Goal: Task Accomplishment & Management: Use online tool/utility

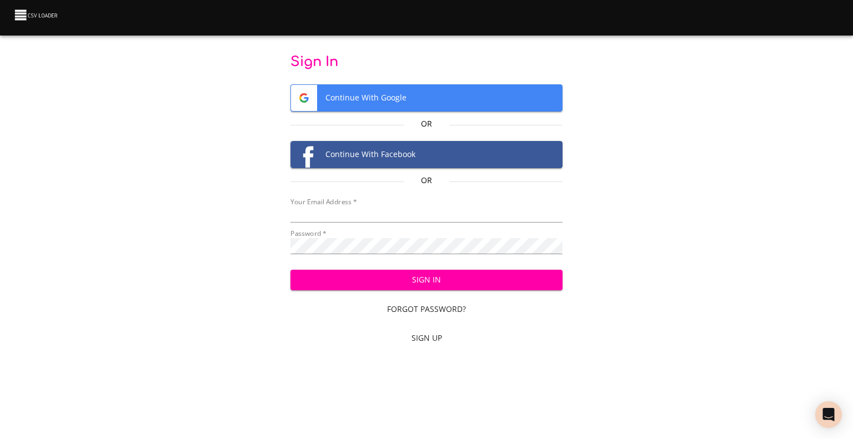
type input "cclaggett@k12.com"
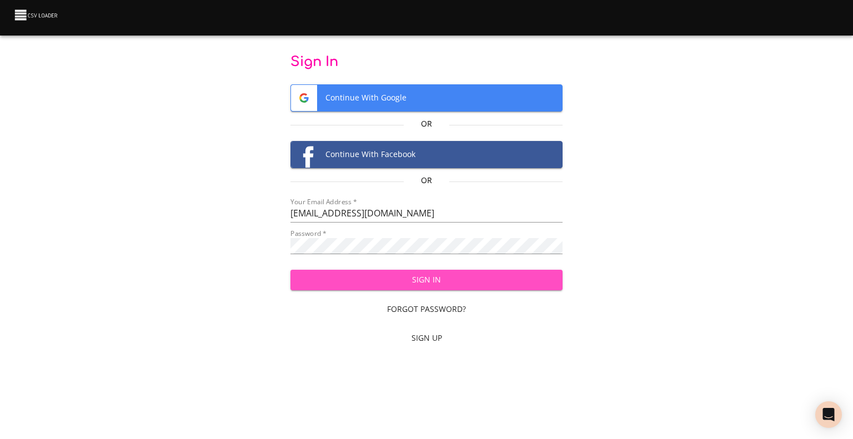
click at [504, 287] on button "Sign In" at bounding box center [426, 280] width 273 height 21
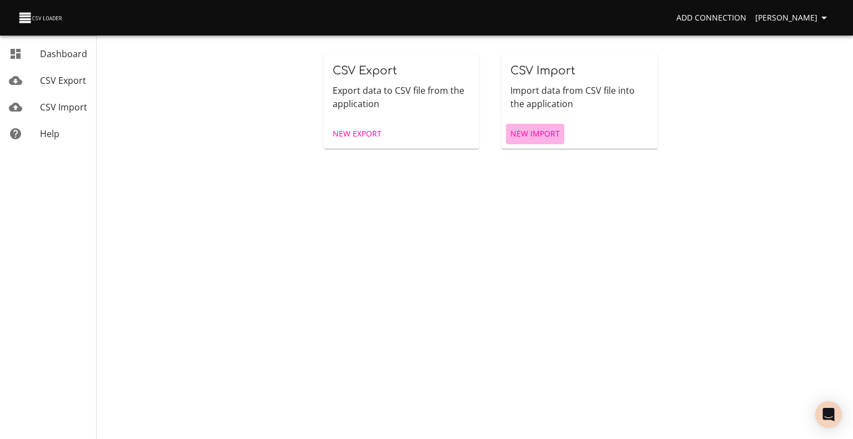
click at [529, 138] on span "New Import" at bounding box center [534, 134] width 49 height 14
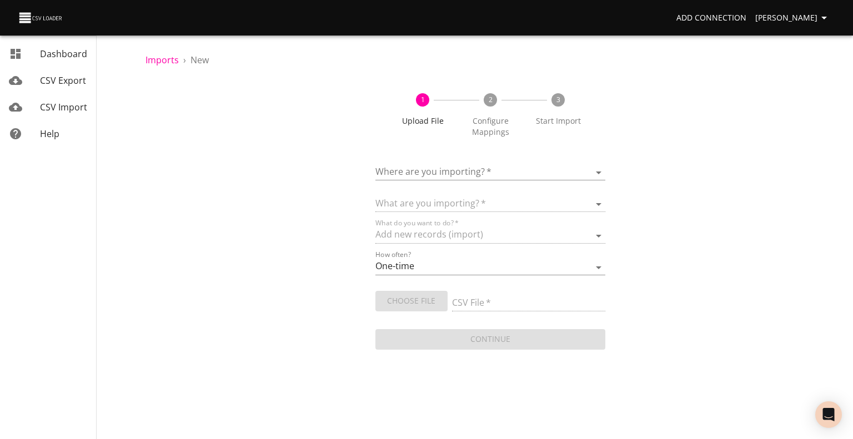
click at [495, 173] on body "Add Connection [PERSON_NAME] Dashboard CSV Export CSV Import Help Imports › New…" at bounding box center [426, 219] width 853 height 439
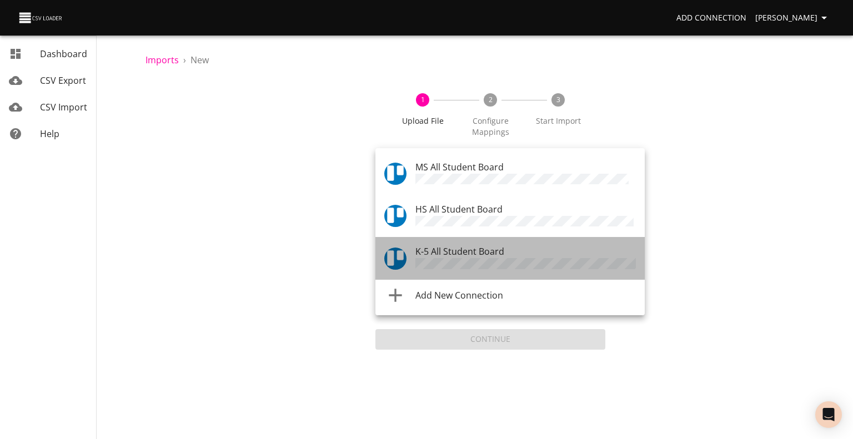
click at [489, 238] on li "K-5 All Student Board" at bounding box center [509, 258] width 269 height 42
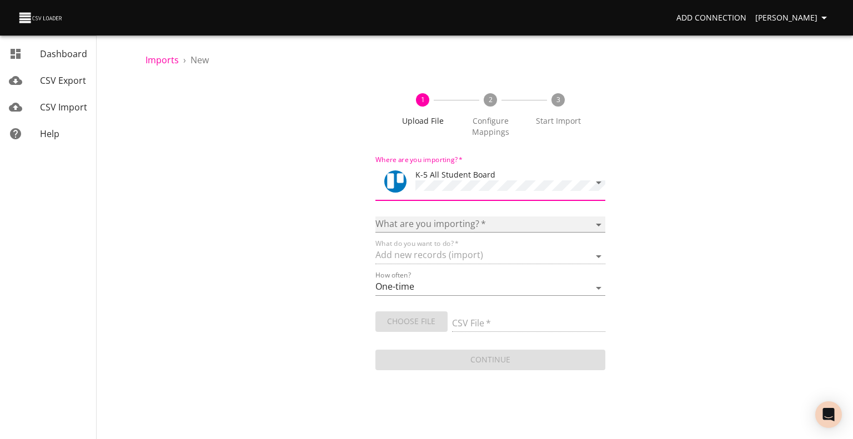
click at [451, 222] on select "Boards Cards Checkitems Checklists" at bounding box center [490, 225] width 230 height 16
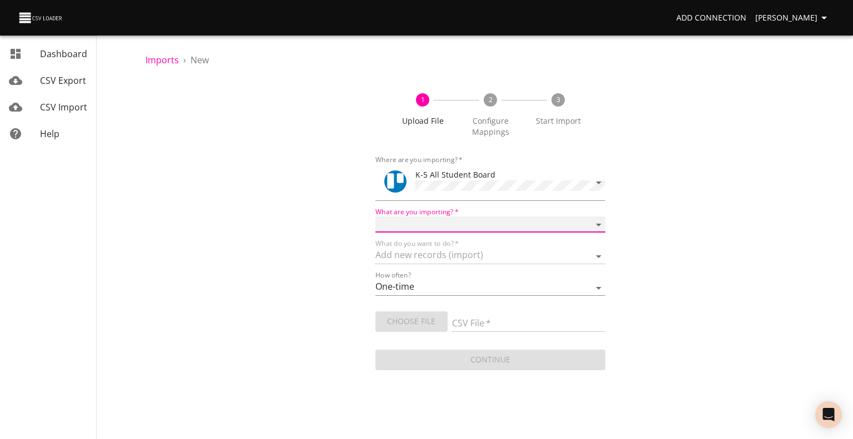
select select "cards"
click at [375, 217] on select "Boards Cards Checkitems Checklists" at bounding box center [490, 225] width 230 height 16
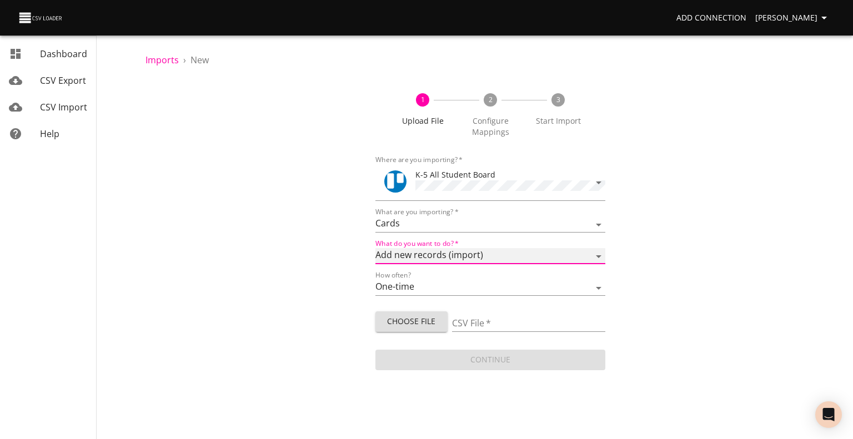
click at [444, 253] on select "Add new records (import) Update existing records (update) Add new and update ex…" at bounding box center [490, 256] width 230 height 16
select select "update"
click at [375, 248] on select "Add new records (import) Update existing records (update) Add new and update ex…" at bounding box center [490, 256] width 230 height 16
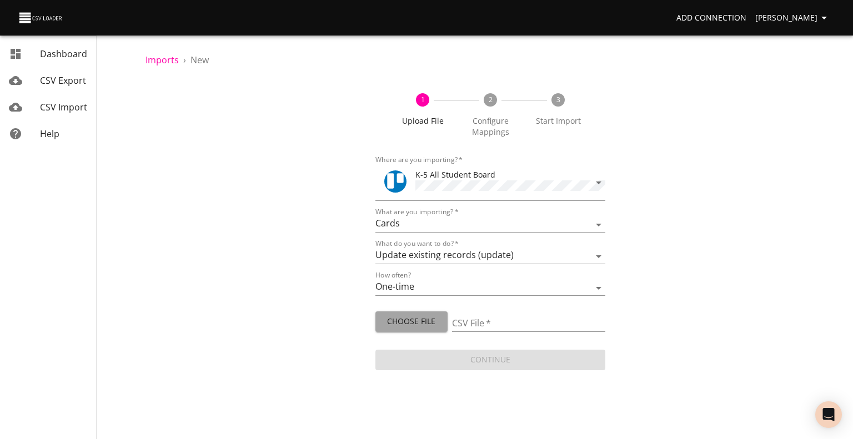
click at [417, 328] on button "Choose File" at bounding box center [411, 321] width 72 height 21
type input "ES CFA update 09022025.csv"
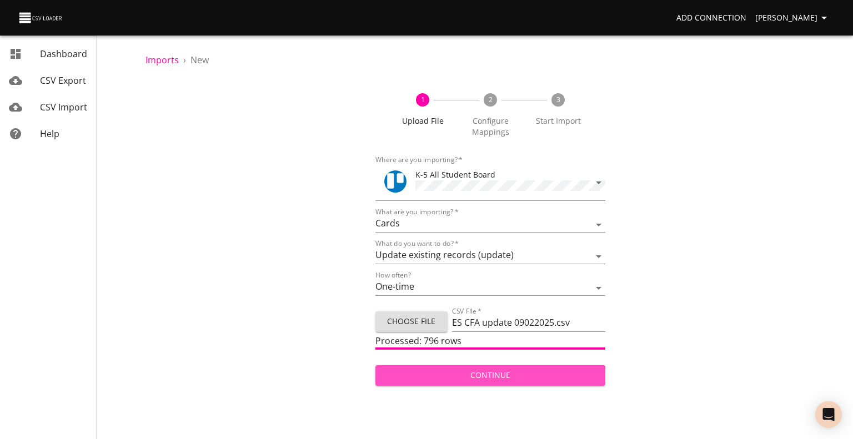
click at [497, 379] on span "Continue" at bounding box center [490, 376] width 212 height 14
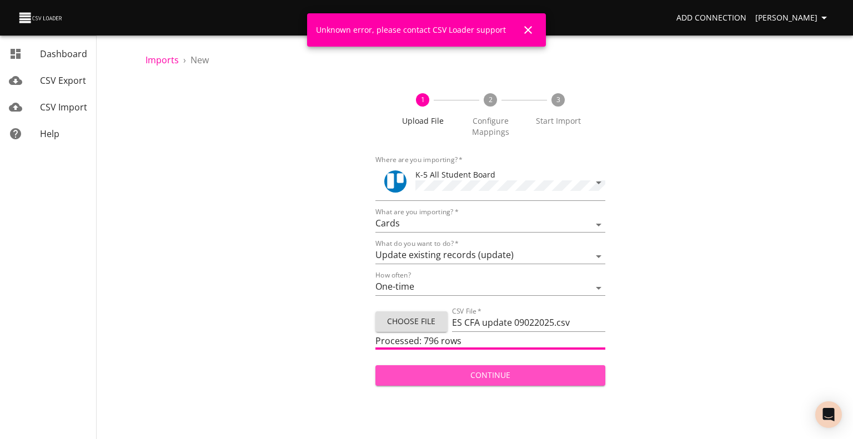
click at [480, 369] on span "Continue" at bounding box center [490, 376] width 212 height 14
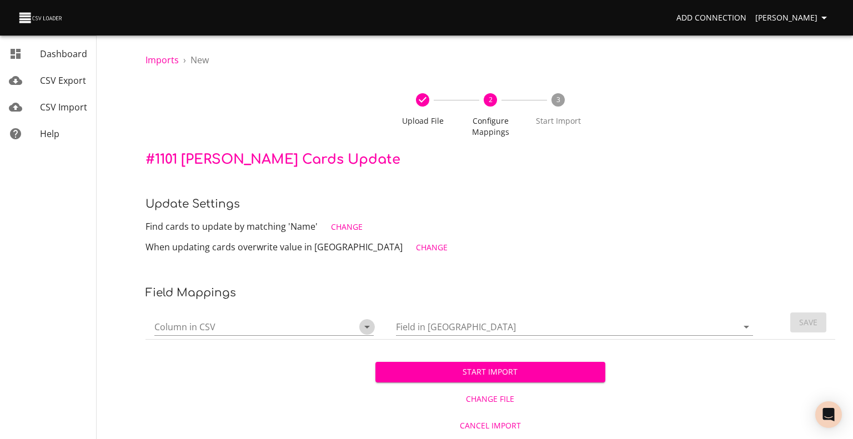
click at [369, 326] on icon "Open" at bounding box center [366, 326] width 13 height 13
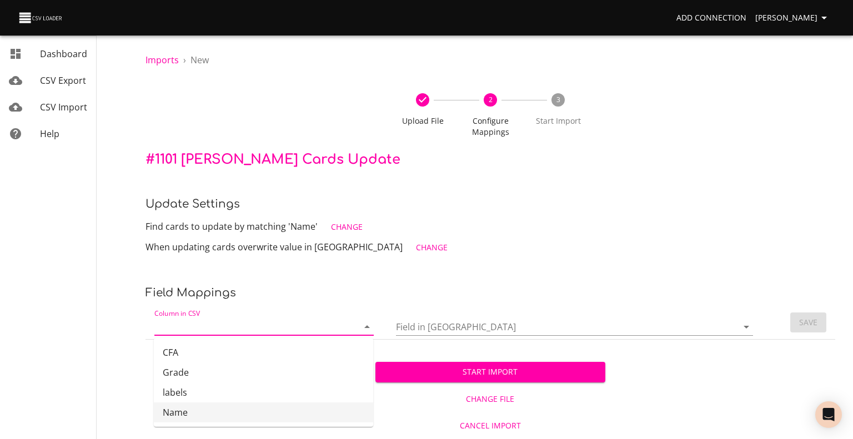
click at [301, 405] on li "Name" at bounding box center [263, 412] width 219 height 20
type input "Name"
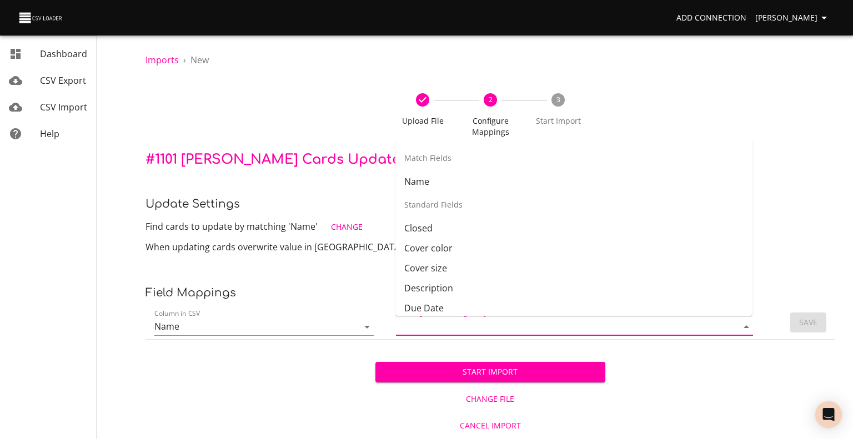
click at [509, 331] on input "Field in [GEOGRAPHIC_DATA]" at bounding box center [557, 326] width 323 height 17
click at [493, 182] on li "Name" at bounding box center [573, 182] width 357 height 20
type input "Name"
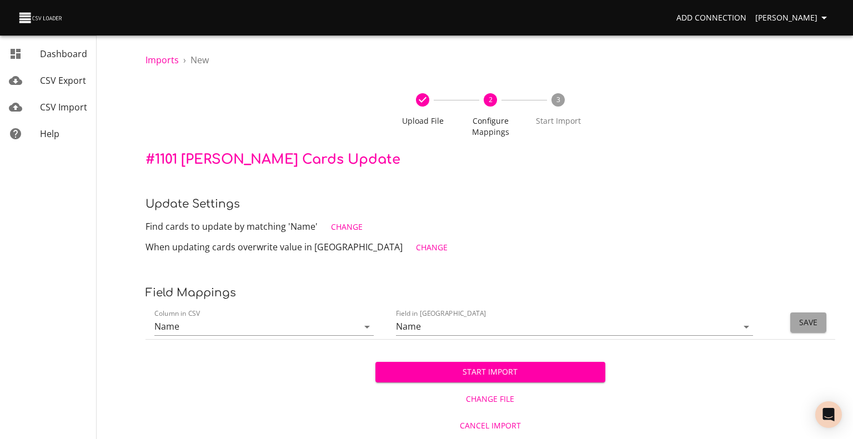
click at [809, 320] on span "Save" at bounding box center [808, 323] width 18 height 14
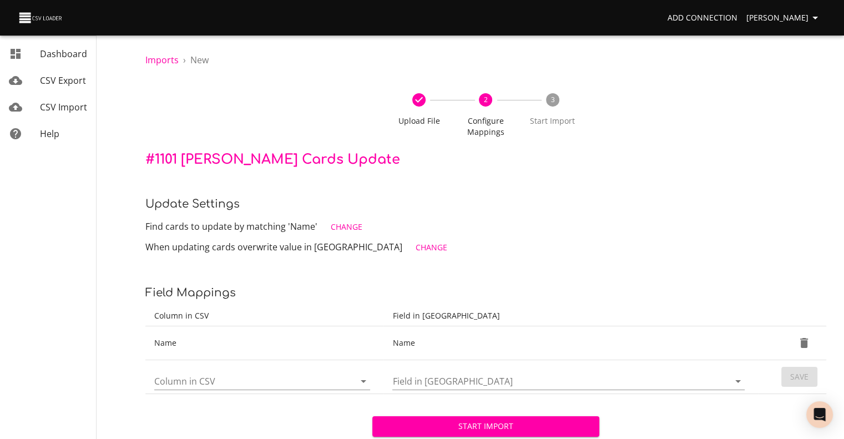
click at [553, 285] on p "Field Mappings" at bounding box center [485, 293] width 681 height 18
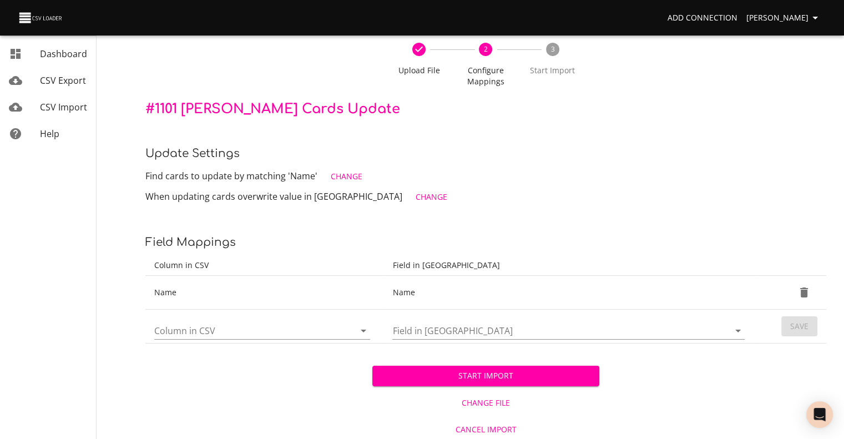
scroll to position [51, 0]
click at [362, 326] on icon "Open" at bounding box center [363, 330] width 13 height 13
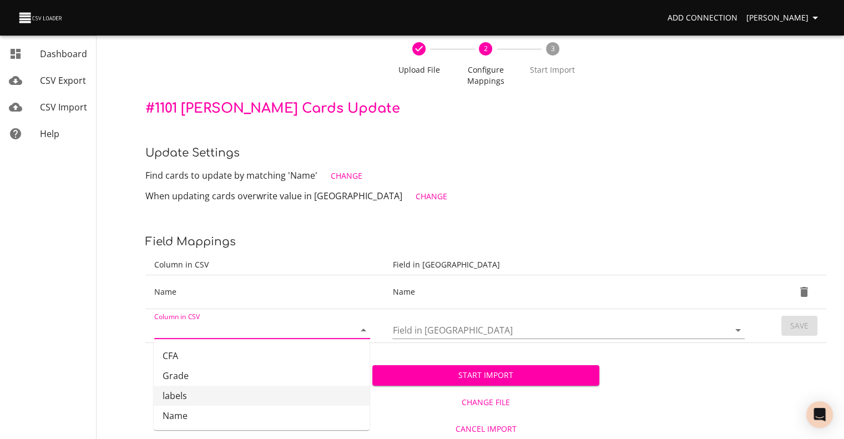
click at [310, 389] on li "labels" at bounding box center [262, 396] width 216 height 20
type input "labels"
click at [733, 330] on icon "Open" at bounding box center [738, 330] width 13 height 13
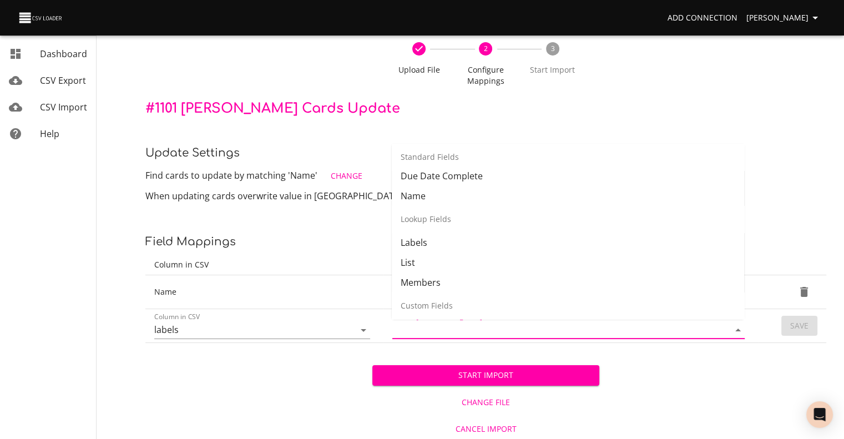
scroll to position [158, 0]
click at [648, 232] on li "Labels" at bounding box center [568, 240] width 353 height 20
type input "Labels"
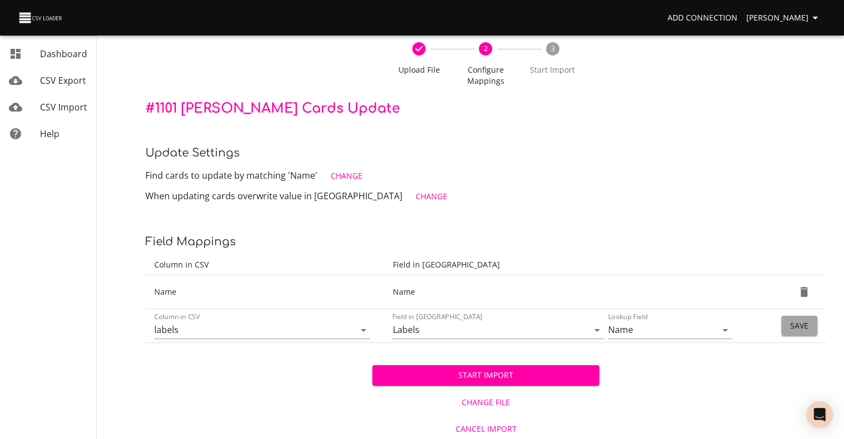
click at [806, 328] on span "Save" at bounding box center [800, 326] width 18 height 14
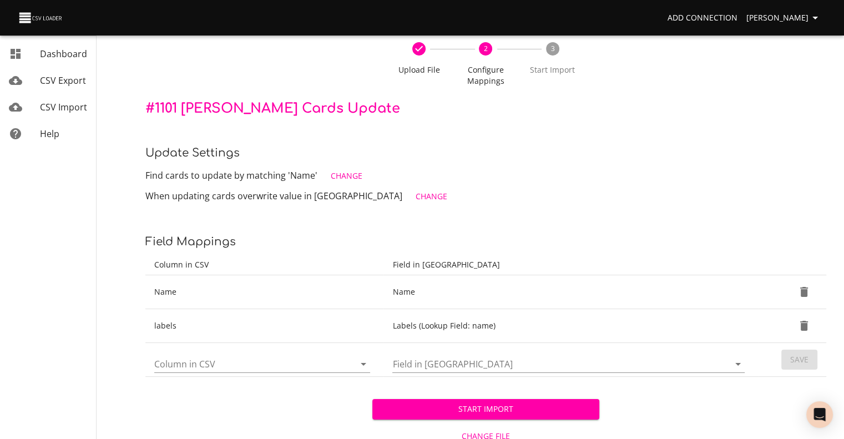
click at [495, 408] on span "Start Import" at bounding box center [485, 409] width 209 height 14
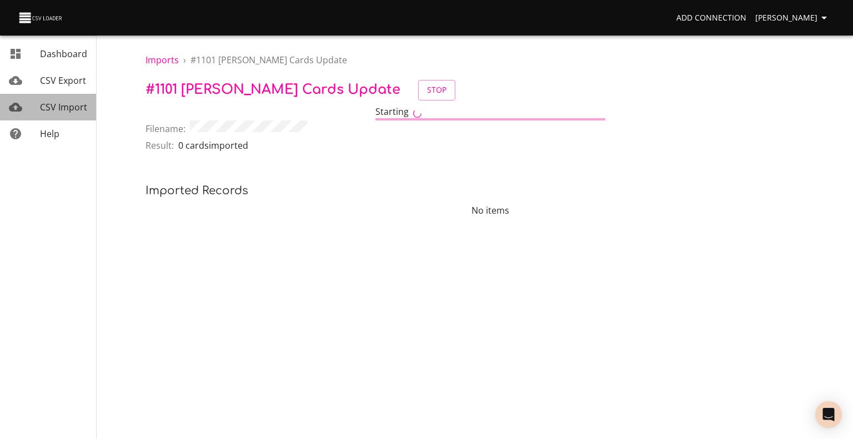
click at [58, 102] on span "CSV Import" at bounding box center [63, 107] width 47 height 12
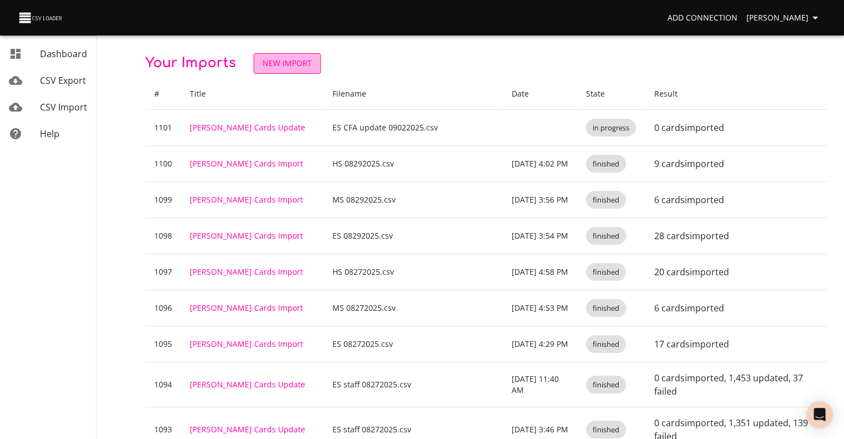
click at [295, 57] on span "New Import" at bounding box center [287, 64] width 49 height 14
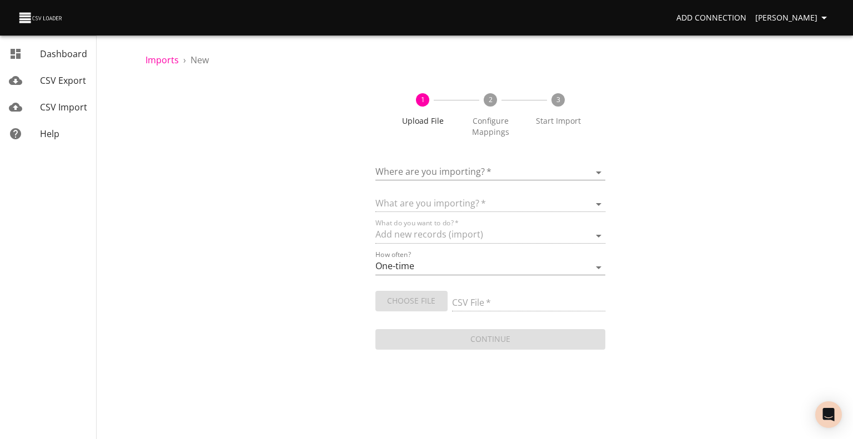
click at [431, 173] on body "Add Connection [PERSON_NAME] Dashboard CSV Export CSV Import Help Imports › New…" at bounding box center [426, 219] width 853 height 439
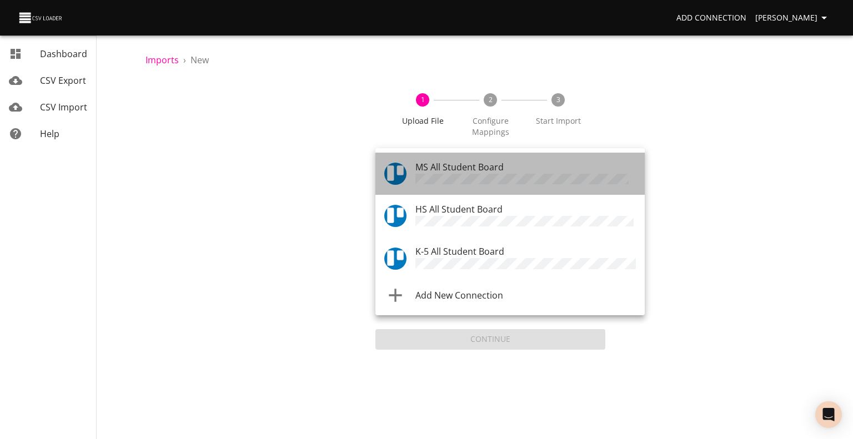
click at [442, 172] on span "MS All Student Board" at bounding box center [459, 167] width 88 height 12
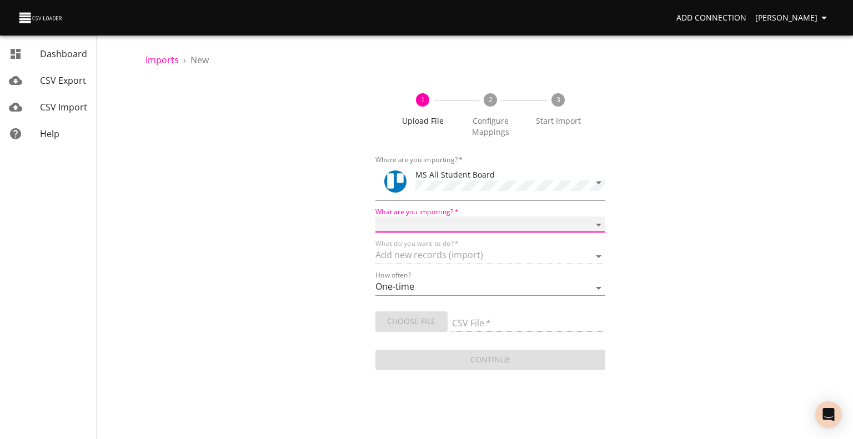
click at [432, 220] on select "Boards Cards Checkitems Checklists" at bounding box center [490, 225] width 230 height 16
select select "cards"
click at [375, 217] on select "Boards Cards Checkitems Checklists" at bounding box center [490, 225] width 230 height 16
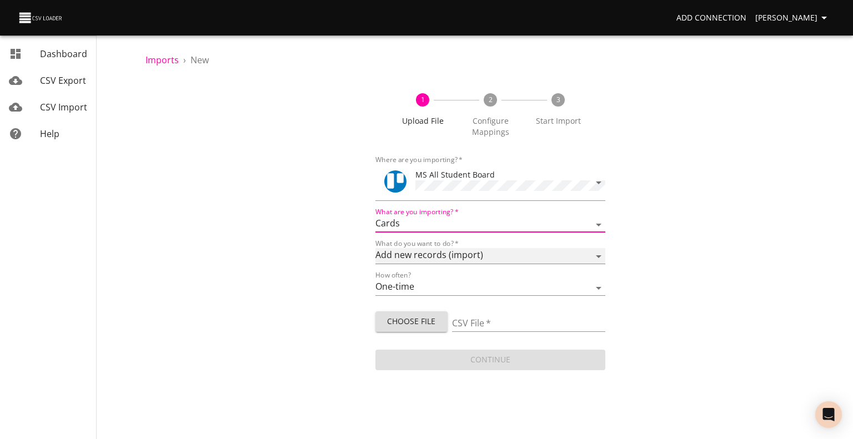
click at [424, 255] on select "Add new records (import) Update existing records (update) Add new and update ex…" at bounding box center [490, 256] width 230 height 16
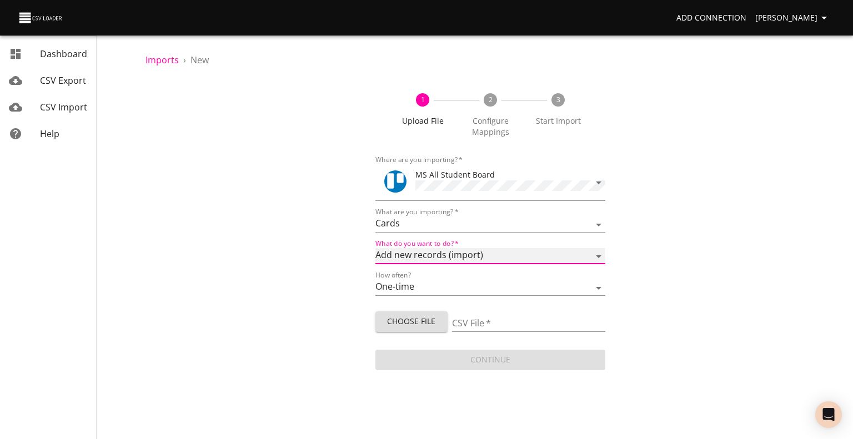
select select "update"
click at [375, 248] on select "Add new records (import) Update existing records (update) Add new and update ex…" at bounding box center [490, 256] width 230 height 16
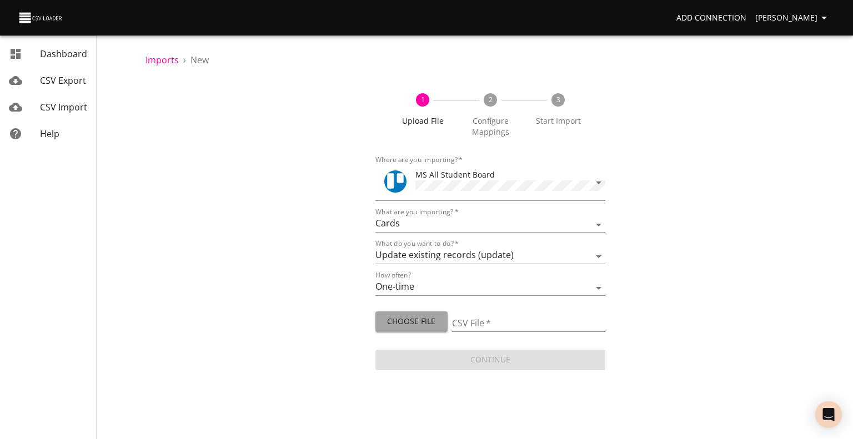
click at [413, 315] on span "Choose File" at bounding box center [411, 322] width 54 height 14
type input "MS CFA update 09022025.csv"
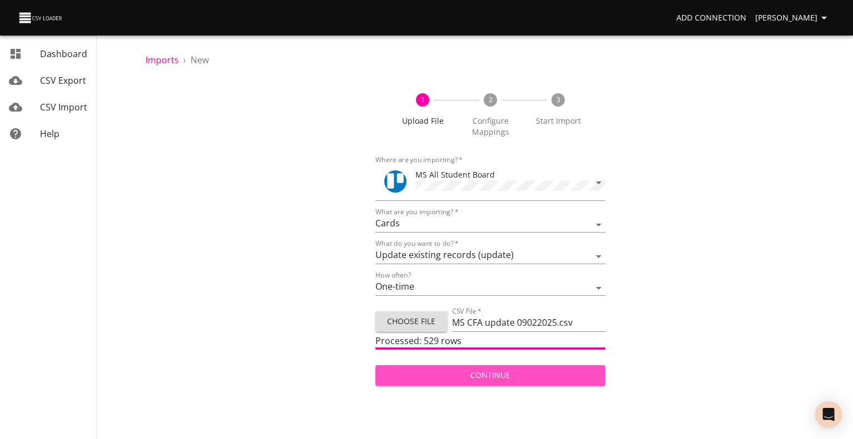
click at [520, 381] on button "Continue" at bounding box center [490, 375] width 230 height 21
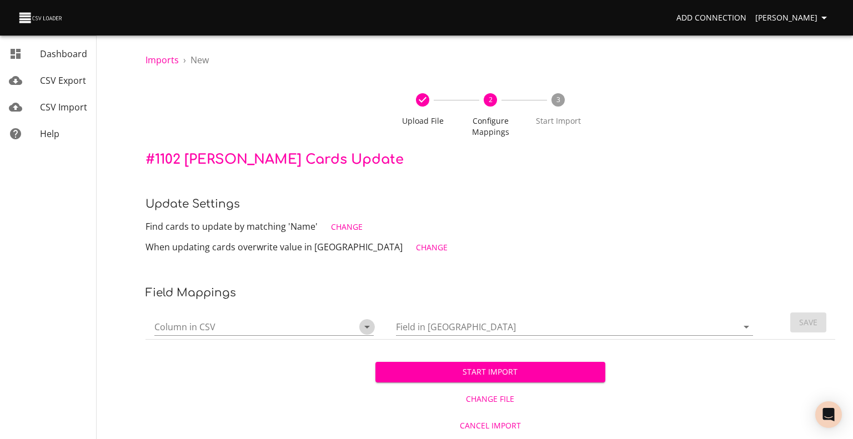
click at [364, 328] on icon "Open" at bounding box center [366, 326] width 13 height 13
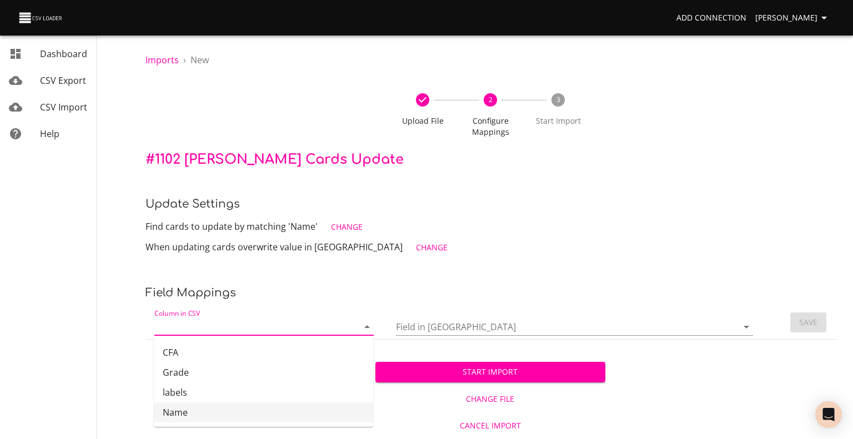
click at [300, 407] on li "Name" at bounding box center [263, 412] width 219 height 20
type input "Name"
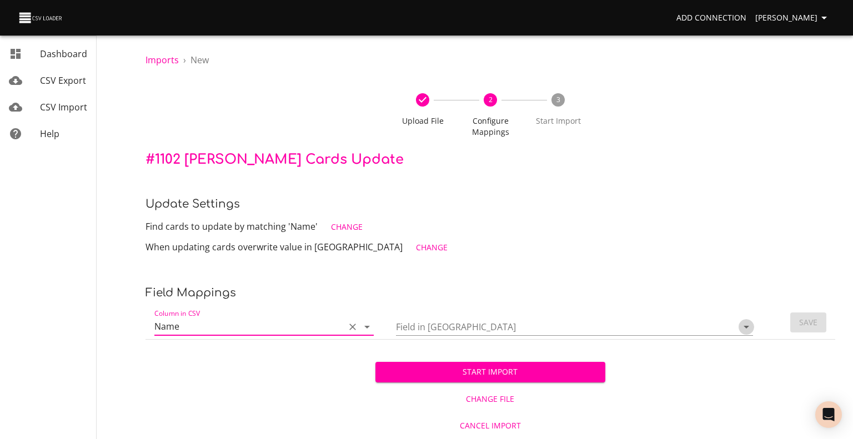
click at [749, 323] on icon "Open" at bounding box center [745, 326] width 13 height 13
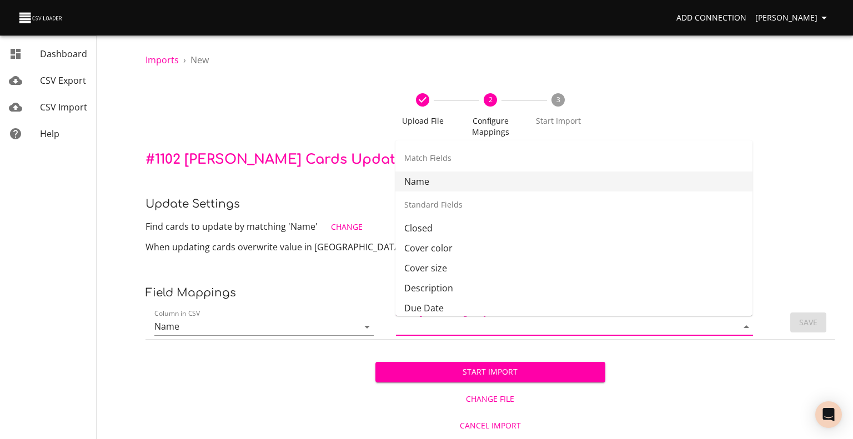
click at [628, 186] on li "Name" at bounding box center [573, 182] width 357 height 20
type input "Name"
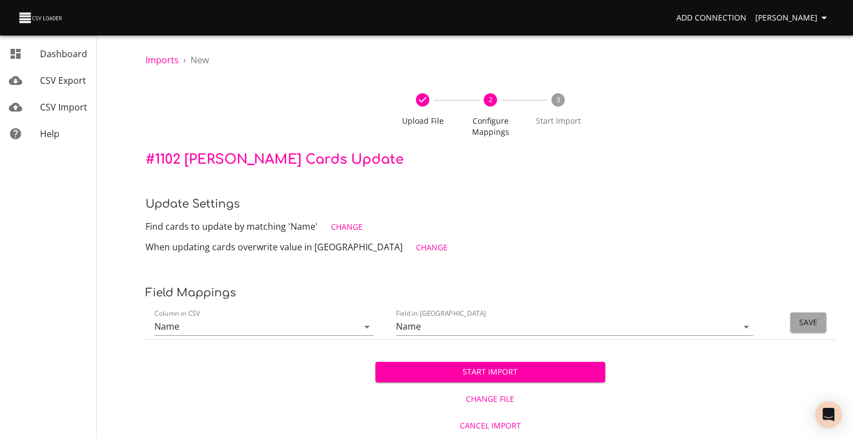
click at [806, 321] on span "Save" at bounding box center [808, 323] width 18 height 14
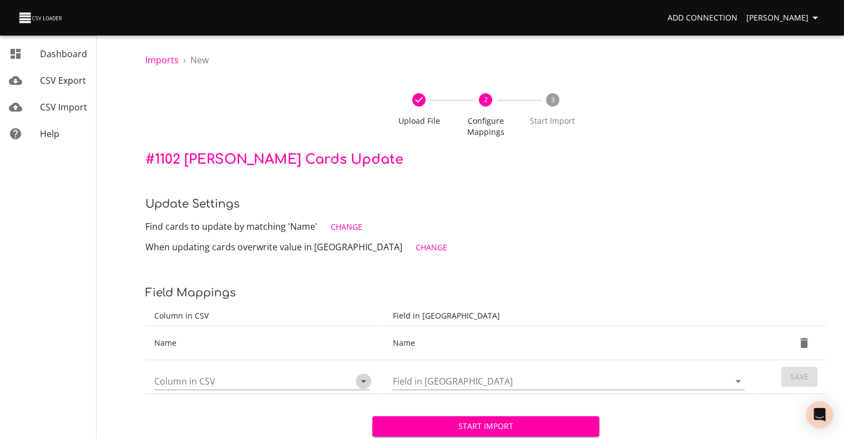
click at [366, 385] on icon "Open" at bounding box center [363, 381] width 13 height 13
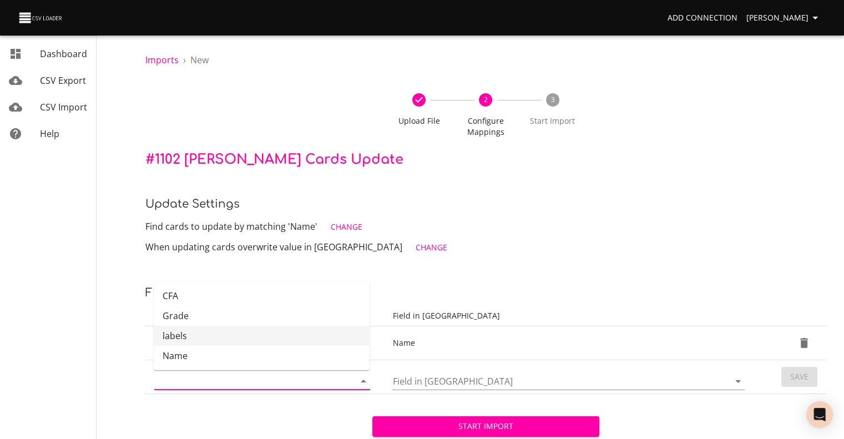
click at [332, 341] on li "labels" at bounding box center [262, 336] width 216 height 20
type input "labels"
click at [739, 384] on icon "Open" at bounding box center [738, 381] width 13 height 13
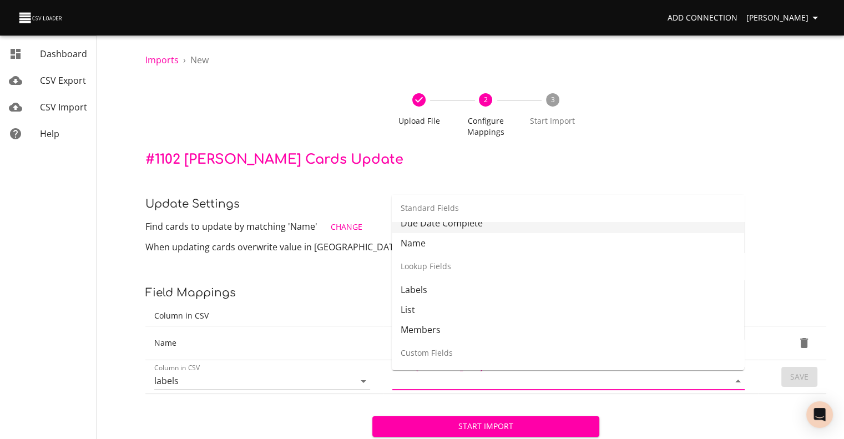
scroll to position [160, 0]
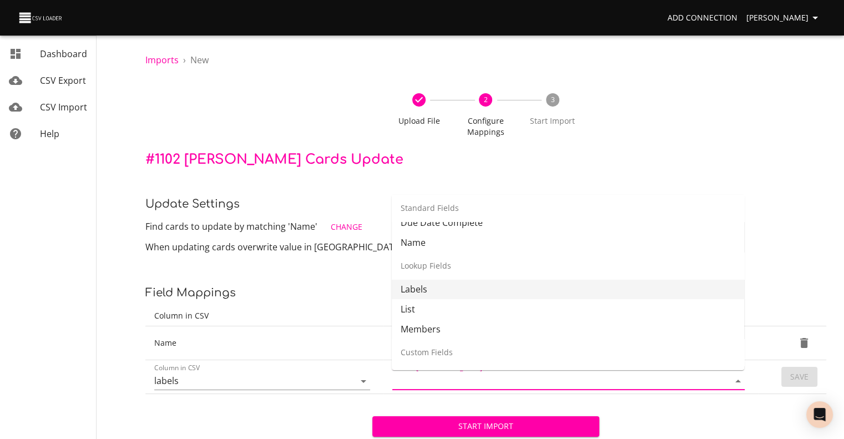
click at [650, 294] on li "Labels" at bounding box center [568, 289] width 353 height 20
type input "Labels"
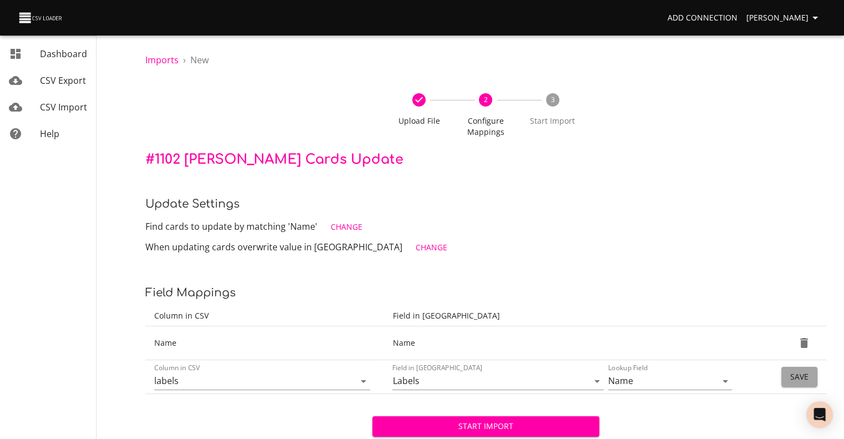
click at [795, 379] on span "Save" at bounding box center [800, 377] width 18 height 14
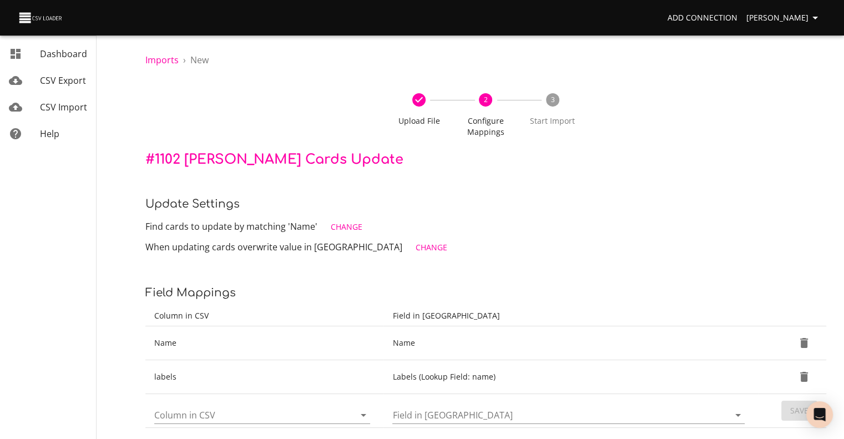
scroll to position [87, 0]
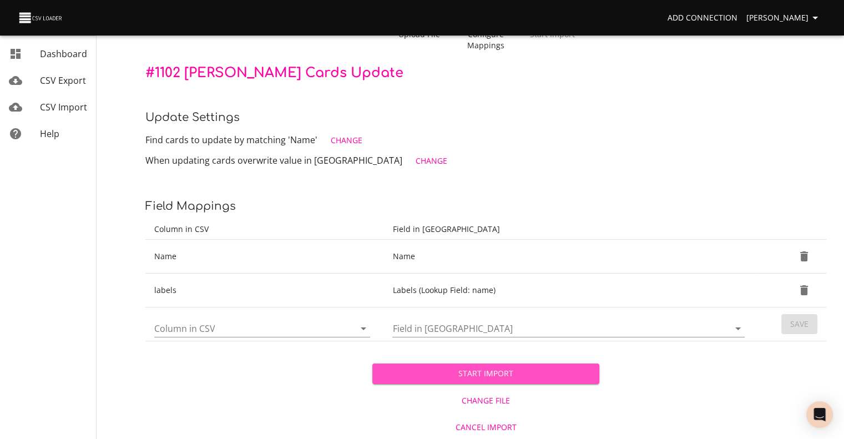
click at [540, 370] on span "Start Import" at bounding box center [485, 374] width 209 height 14
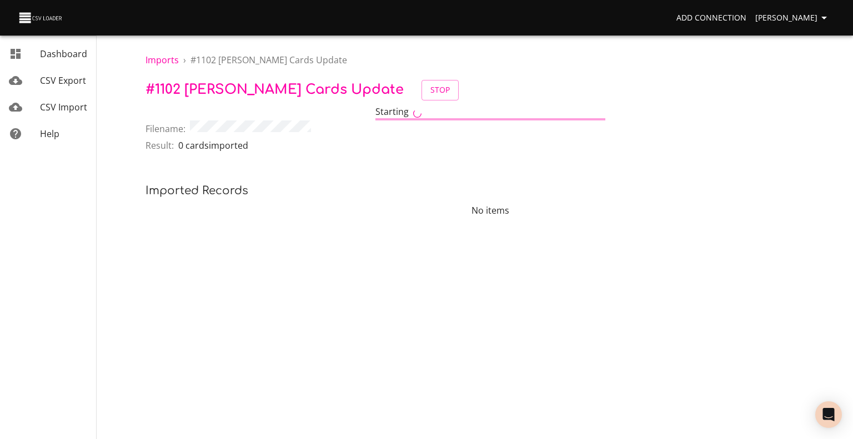
click at [67, 104] on span "CSV Import" at bounding box center [63, 107] width 47 height 12
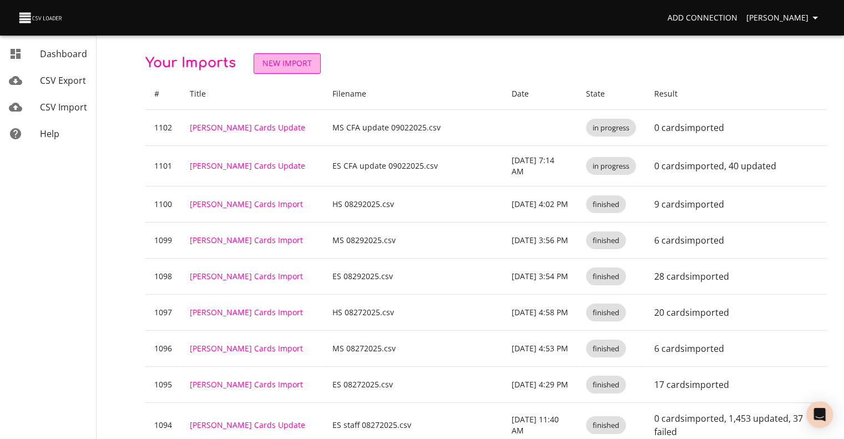
click at [285, 64] on span "New Import" at bounding box center [287, 64] width 49 height 14
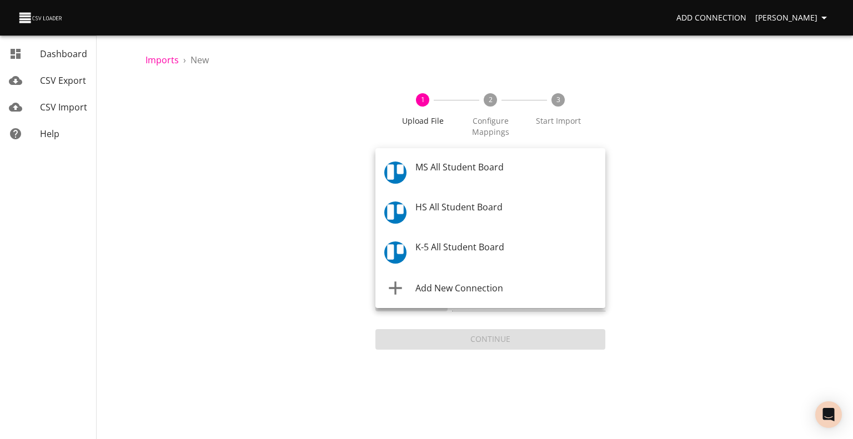
click at [420, 179] on body "Add Connection [PERSON_NAME] Dashboard CSV Export CSV Import Help Imports › New…" at bounding box center [426, 219] width 853 height 439
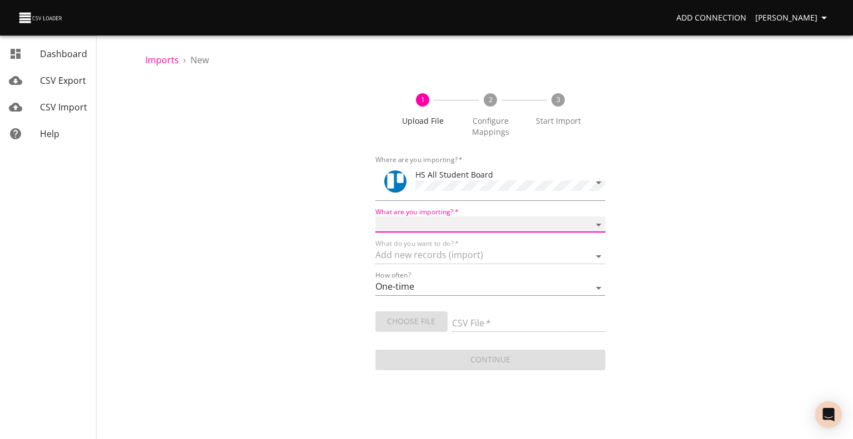
click at [434, 218] on select "Boards Cards Checkitems Checklists" at bounding box center [490, 225] width 230 height 16
select select "cards"
click at [375, 217] on select "Boards Cards Checkitems Checklists" at bounding box center [490, 225] width 230 height 16
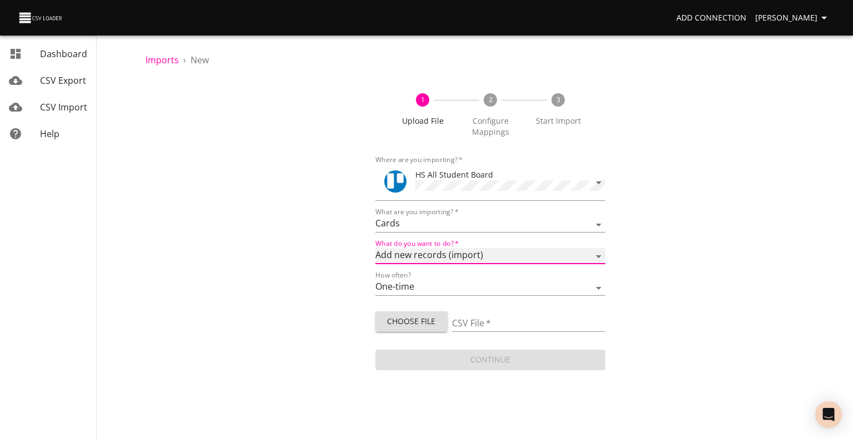
click at [432, 255] on select "Add new records (import) Update existing records (update) Add new and update ex…" at bounding box center [490, 256] width 230 height 16
select select "update"
click at [375, 248] on select "Add new records (import) Update existing records (update) Add new and update ex…" at bounding box center [490, 256] width 230 height 16
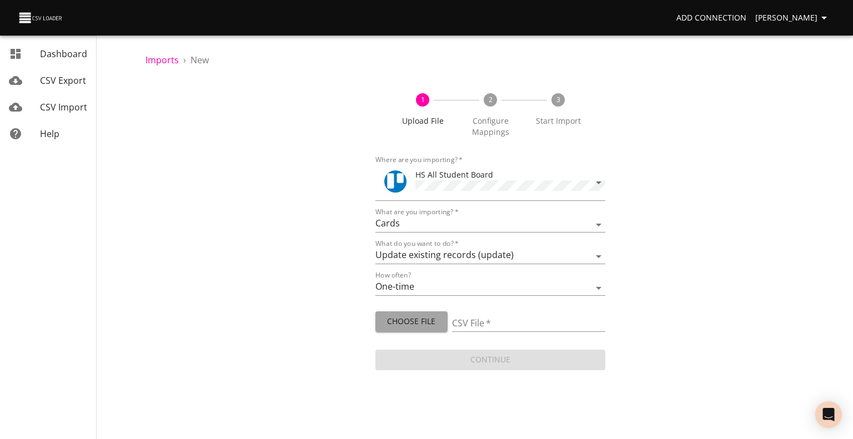
click at [413, 318] on span "Choose File" at bounding box center [411, 322] width 54 height 14
type input "HS CFA update 09022025.csv"
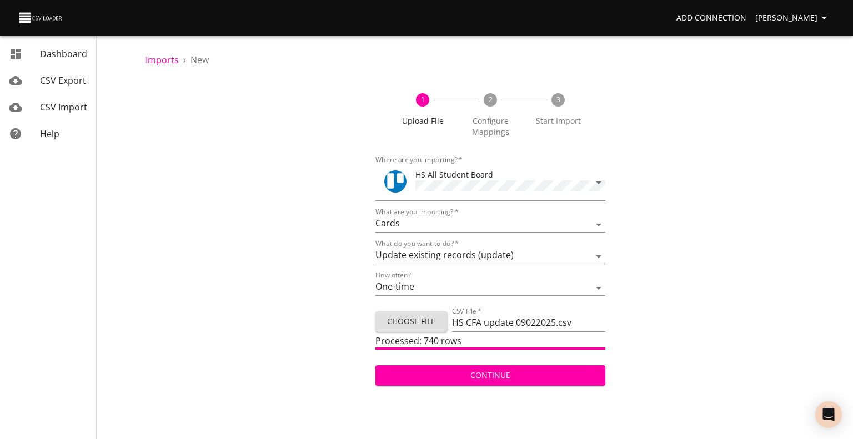
click at [524, 376] on span "Continue" at bounding box center [490, 376] width 212 height 14
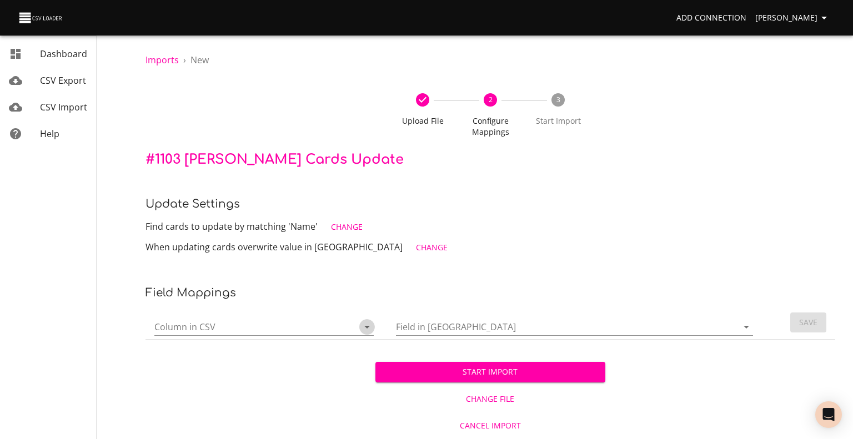
click at [365, 327] on icon "Open" at bounding box center [367, 327] width 6 height 3
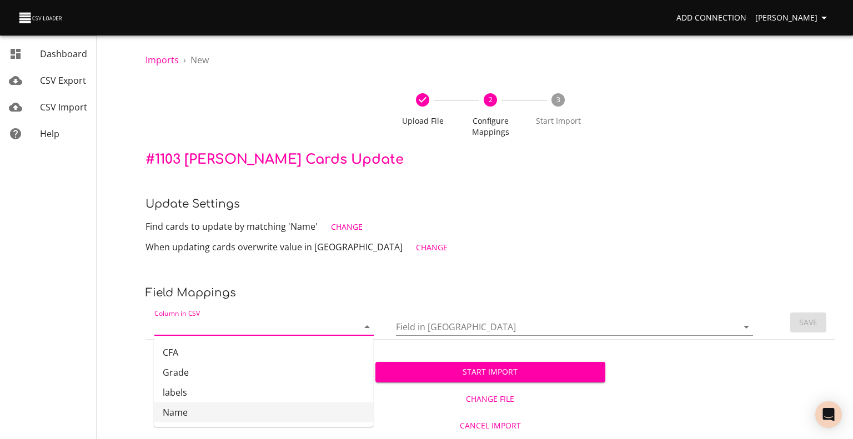
click at [323, 409] on li "Name" at bounding box center [263, 412] width 219 height 20
type input "Name"
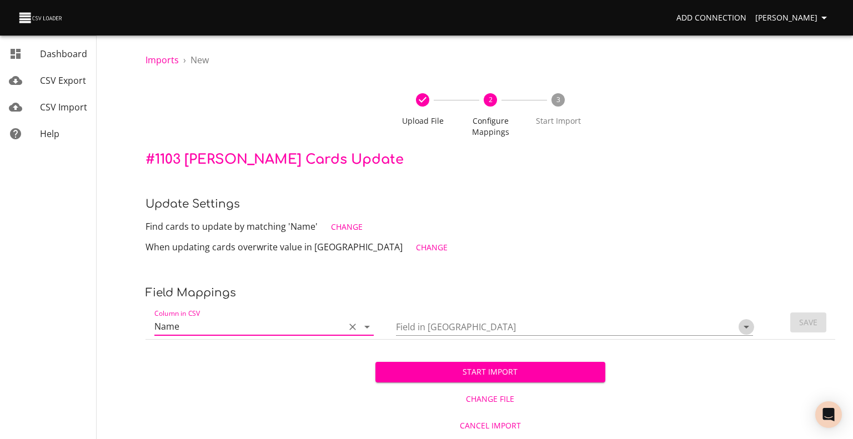
click at [744, 326] on icon "Open" at bounding box center [745, 326] width 13 height 13
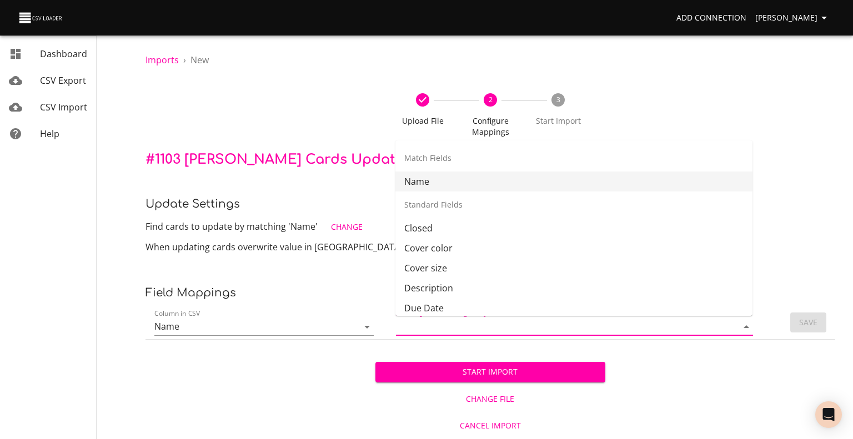
click at [658, 168] on div "Match Fields" at bounding box center [573, 158] width 357 height 27
click at [651, 179] on li "Name" at bounding box center [573, 182] width 357 height 20
type input "Name"
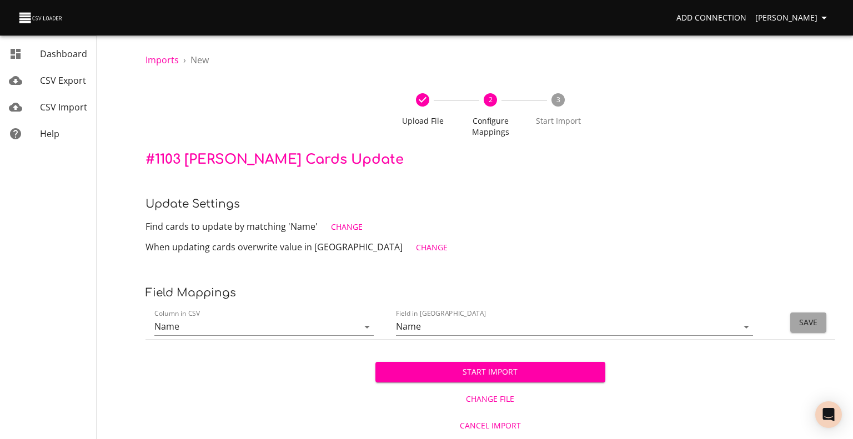
click at [804, 316] on span "Save" at bounding box center [808, 323] width 18 height 14
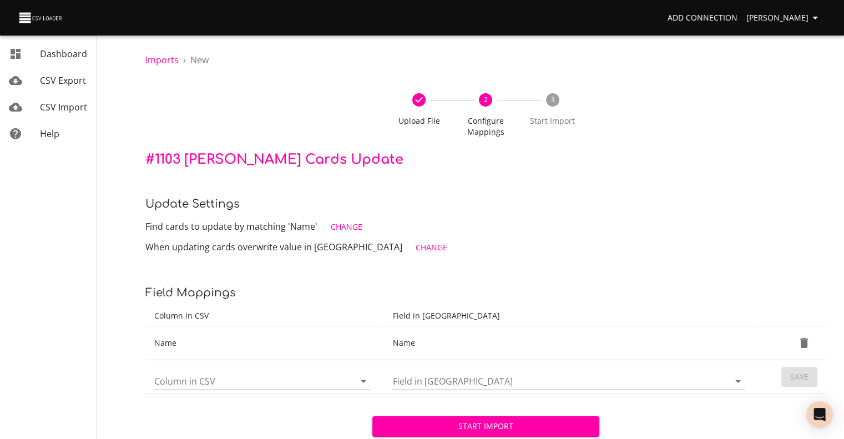
click at [364, 383] on icon "Open" at bounding box center [363, 381] width 13 height 13
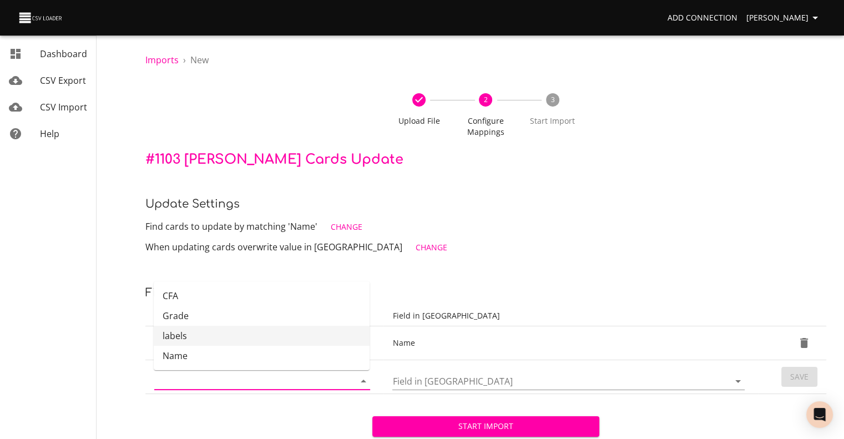
click at [334, 339] on li "labels" at bounding box center [262, 336] width 216 height 20
type input "labels"
click at [739, 382] on icon "Open" at bounding box center [738, 381] width 13 height 13
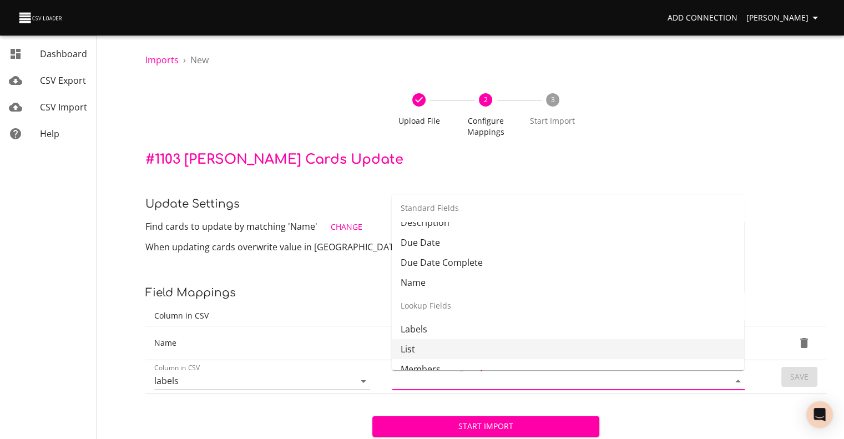
scroll to position [120, 0]
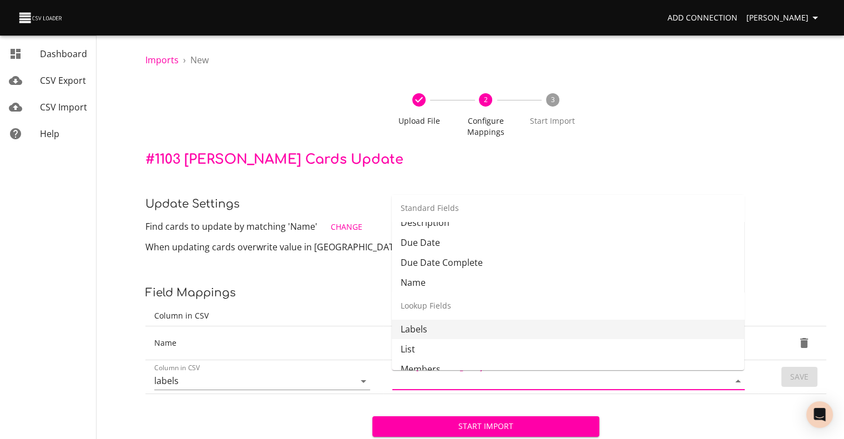
click at [693, 330] on li "Labels" at bounding box center [568, 329] width 353 height 20
type input "Labels"
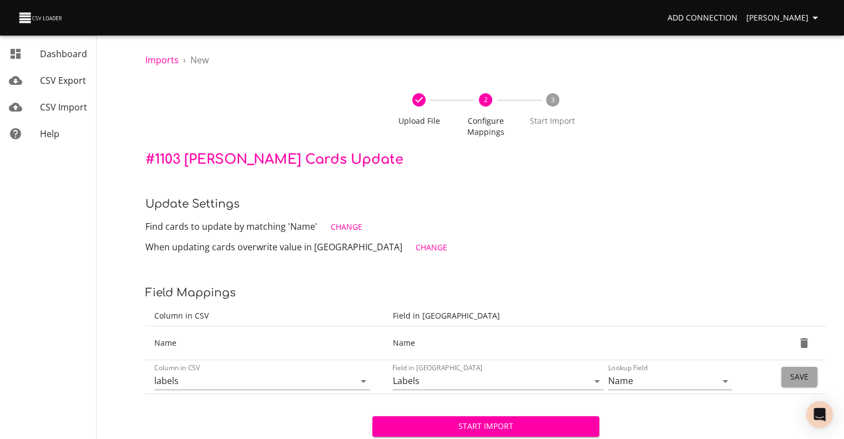
click at [808, 377] on span "Save" at bounding box center [800, 377] width 18 height 14
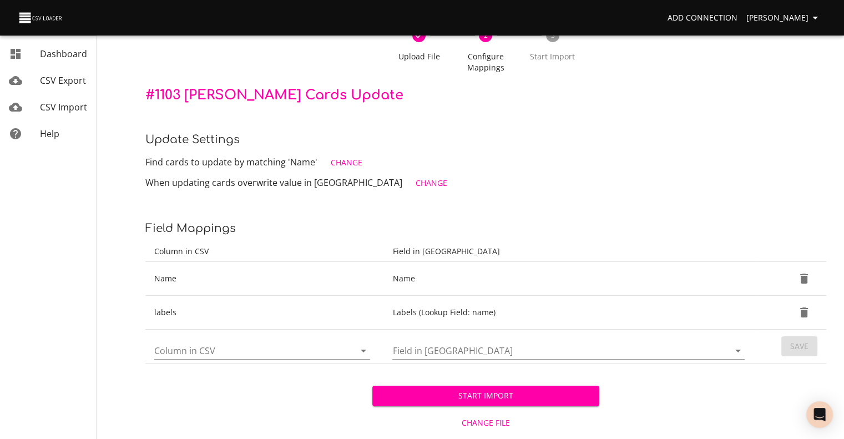
scroll to position [66, 0]
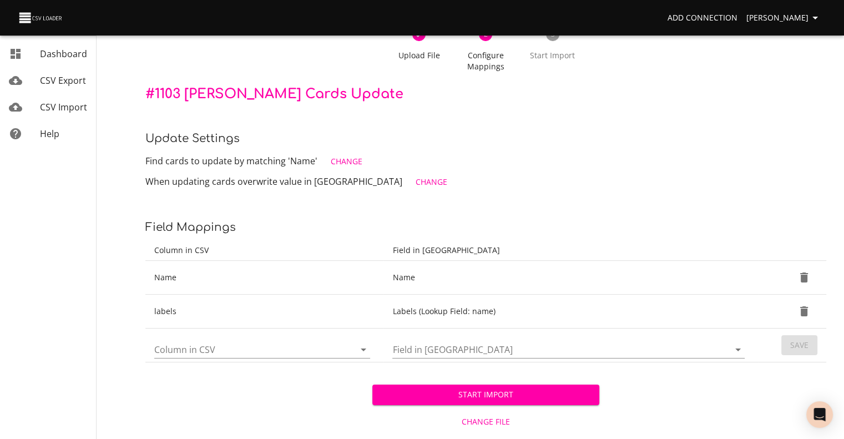
click at [470, 390] on span "Start Import" at bounding box center [485, 395] width 209 height 14
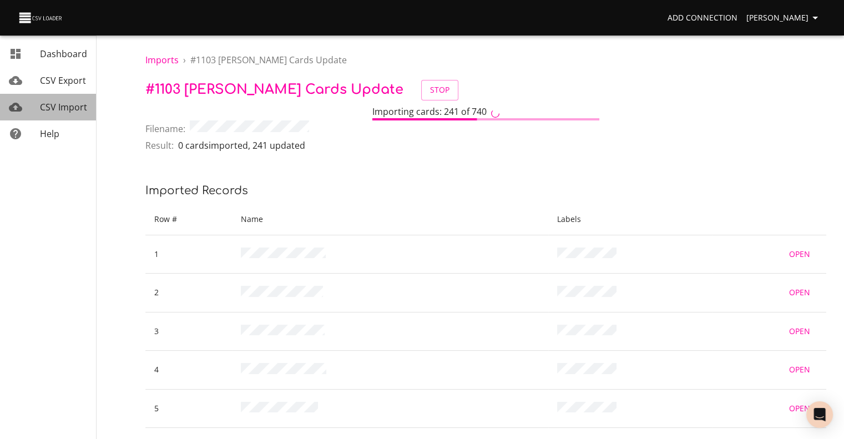
click at [68, 105] on span "CSV Import" at bounding box center [63, 107] width 47 height 12
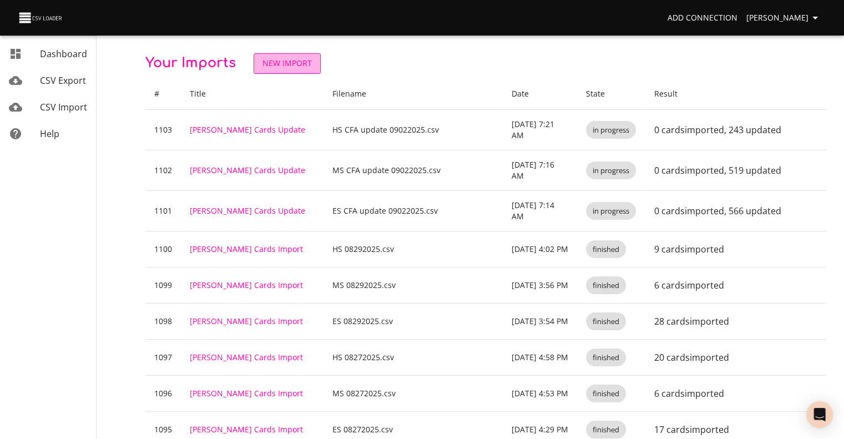
click at [278, 62] on span "New Import" at bounding box center [287, 64] width 49 height 14
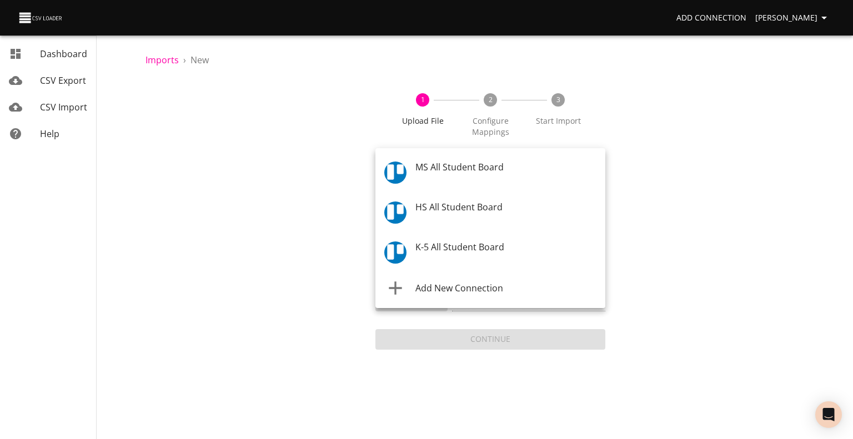
click at [395, 170] on body "Add Connection [PERSON_NAME] Dashboard CSV Export CSV Import Help Imports › New…" at bounding box center [426, 219] width 853 height 439
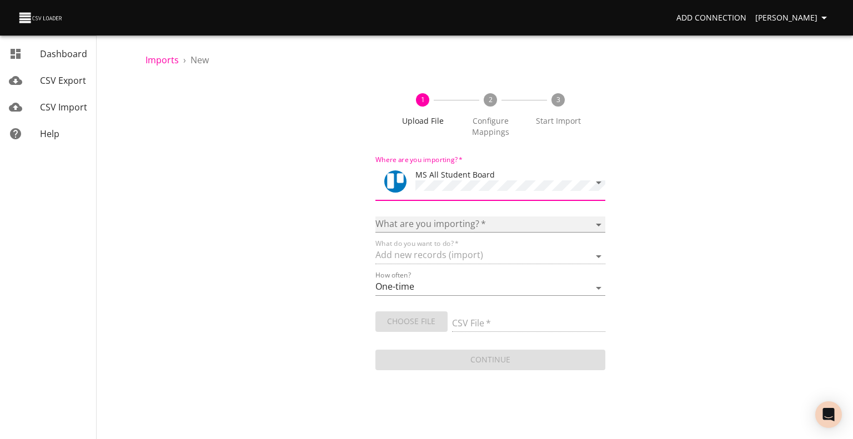
click at [426, 220] on select "Boards Cards Checkitems Checklists" at bounding box center [490, 225] width 230 height 16
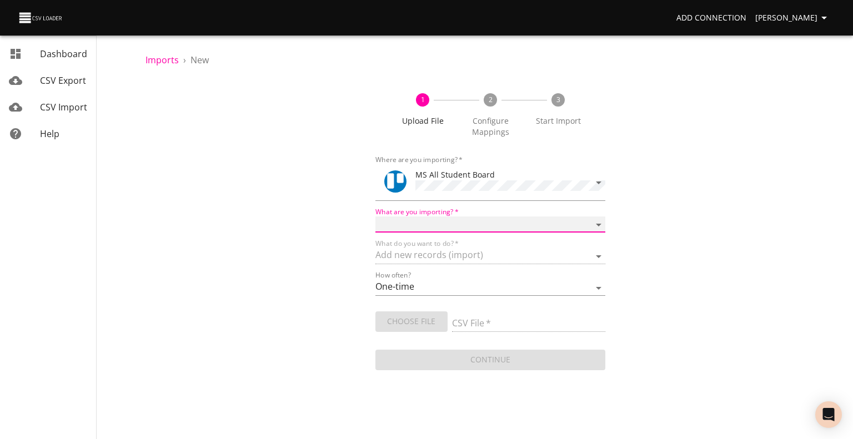
select select "cards"
click at [375, 217] on select "Boards Cards Checkitems Checklists" at bounding box center [490, 225] width 230 height 16
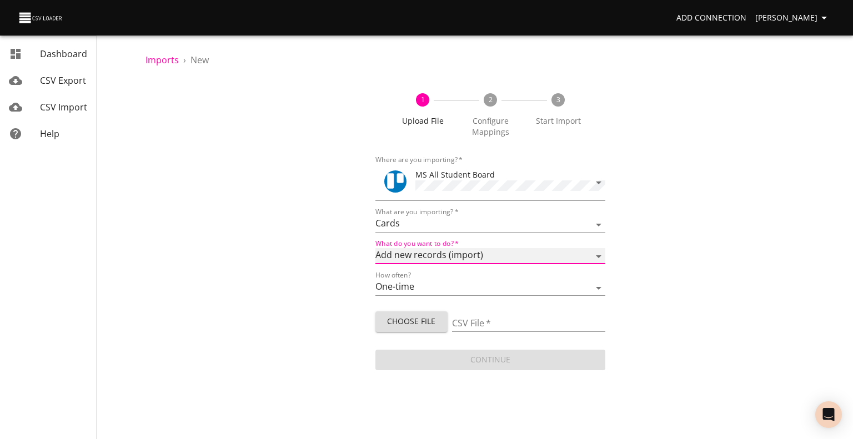
click at [424, 251] on select "Add new records (import) Update existing records (update) Add new and update ex…" at bounding box center [490, 256] width 230 height 16
select select "update"
click at [375, 248] on select "Add new records (import) Update existing records (update) Add new and update ex…" at bounding box center [490, 256] width 230 height 16
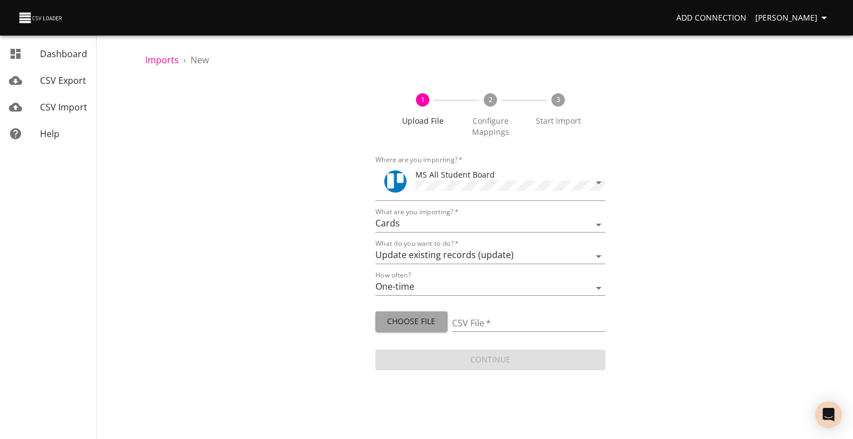
click at [411, 317] on span "Choose File" at bounding box center [411, 322] width 54 height 14
type input "MS August ECC 2025.csv"
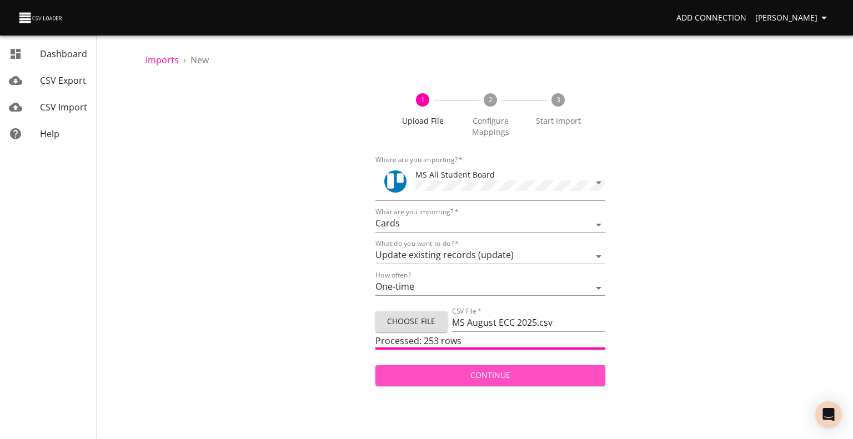
click at [484, 377] on span "Continue" at bounding box center [490, 376] width 212 height 14
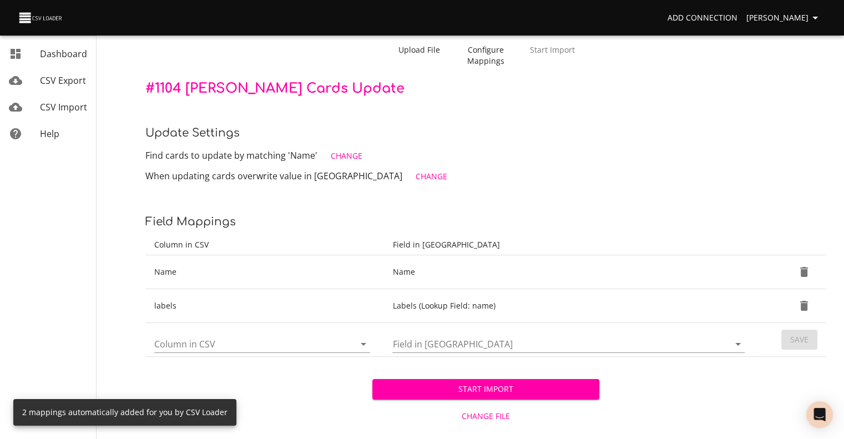
scroll to position [73, 0]
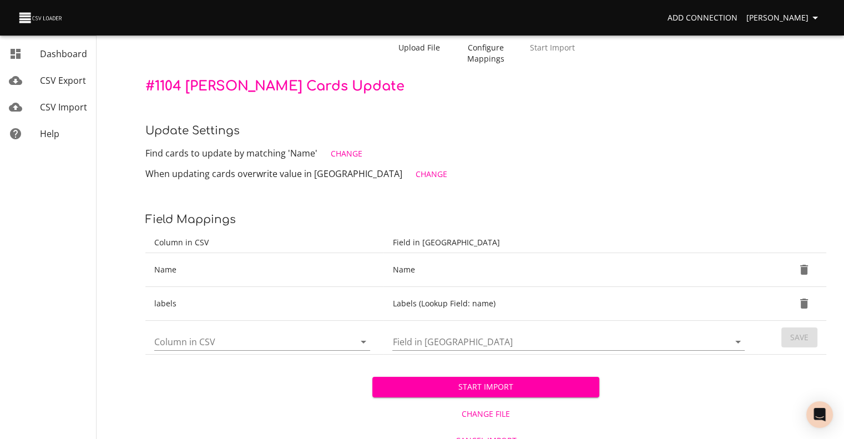
click at [467, 379] on button "Start Import" at bounding box center [486, 387] width 227 height 21
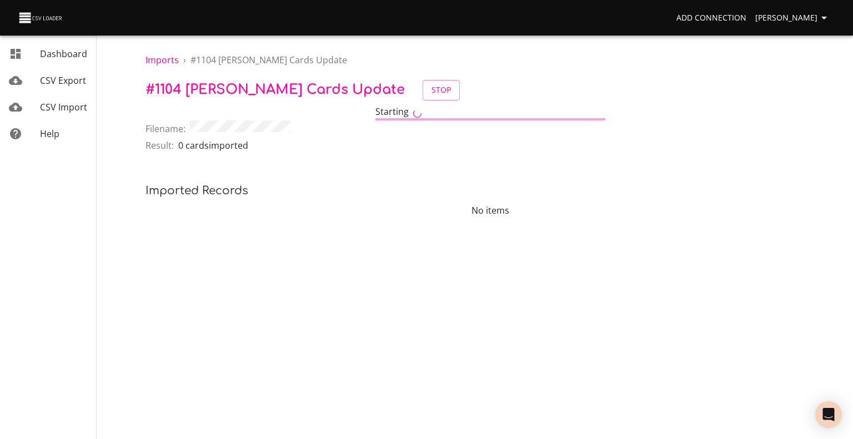
click at [57, 106] on span "CSV Import" at bounding box center [63, 107] width 47 height 12
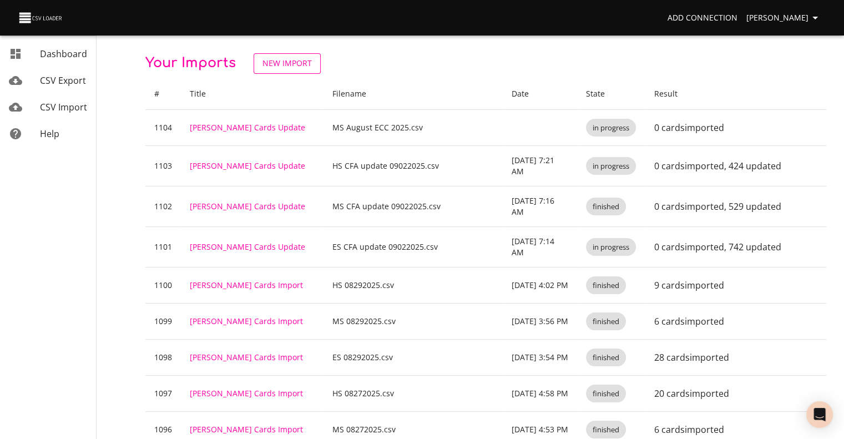
click at [283, 68] on span "New Import" at bounding box center [287, 64] width 49 height 14
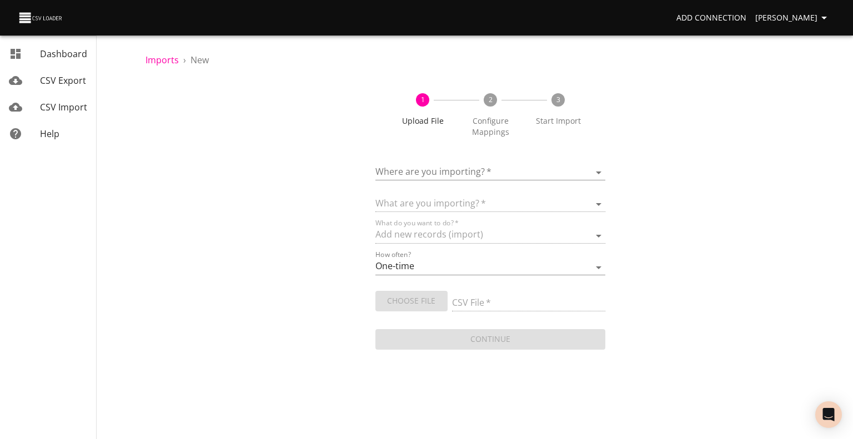
click at [416, 182] on form "Where are you importing?   * ​ What are you importing?   * What do you want to …" at bounding box center [490, 251] width 230 height 201
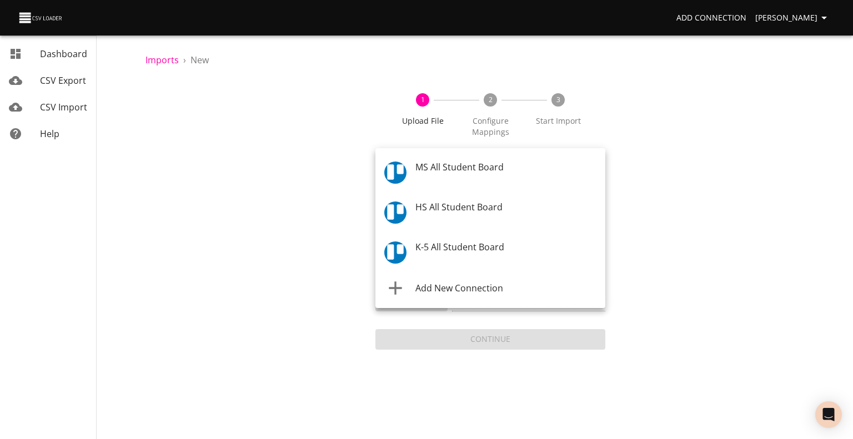
click at [418, 177] on body "Add Connection [PERSON_NAME] Dashboard CSV Export CSV Import Help Imports › New…" at bounding box center [426, 219] width 853 height 439
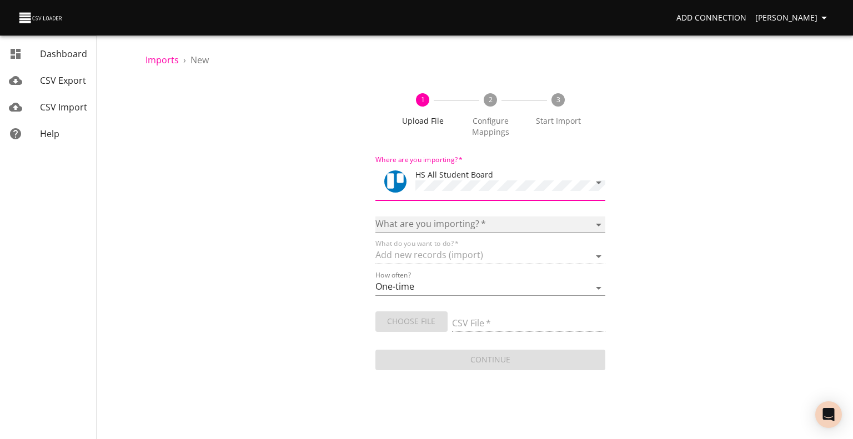
click at [426, 224] on select "Boards Cards Checkitems Checklists" at bounding box center [490, 225] width 230 height 16
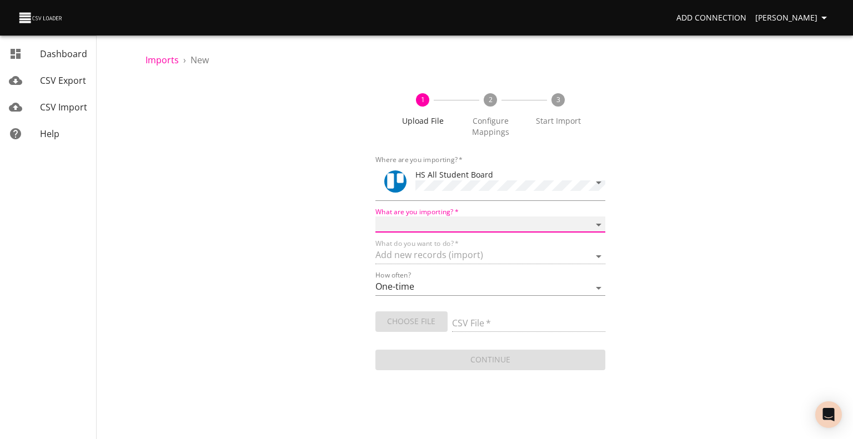
select select "cards"
click at [375, 217] on select "Boards Cards Checkitems Checklists" at bounding box center [490, 225] width 230 height 16
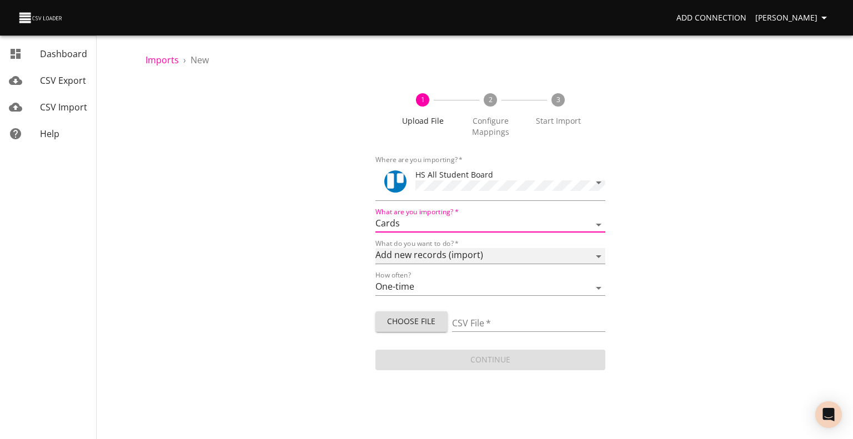
click at [423, 256] on select "Add new records (import) Update existing records (update) Add new and update ex…" at bounding box center [490, 256] width 230 height 16
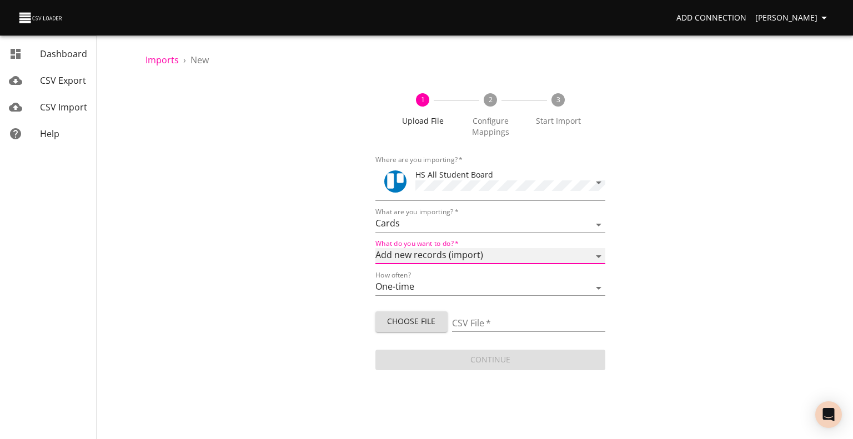
select select "update"
click at [375, 248] on select "Add new records (import) Update existing records (update) Add new and update ex…" at bounding box center [490, 256] width 230 height 16
click at [420, 315] on span "Choose File" at bounding box center [411, 322] width 54 height 14
type input "HS ECC [DATE].csv"
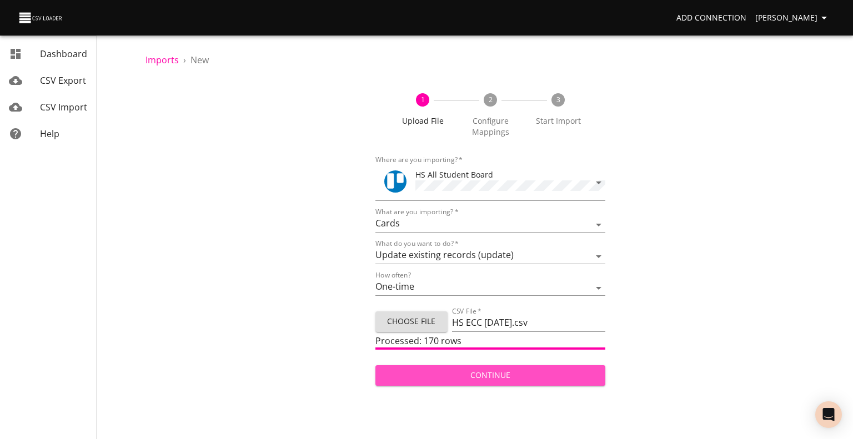
click at [497, 373] on span "Continue" at bounding box center [490, 376] width 212 height 14
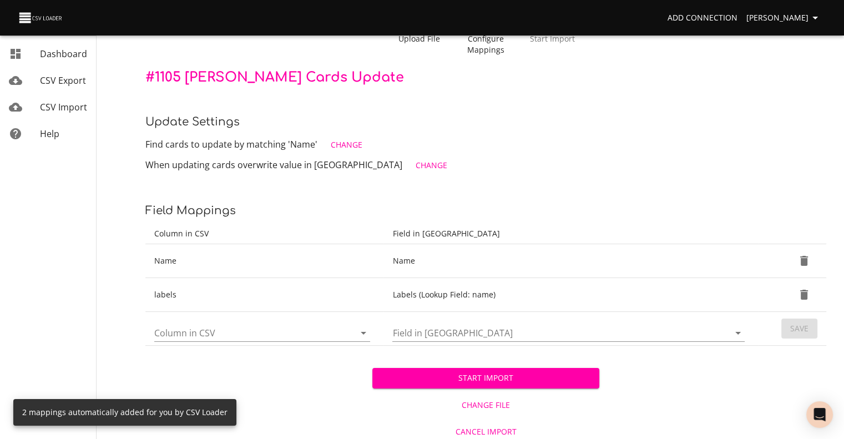
scroll to position [83, 0]
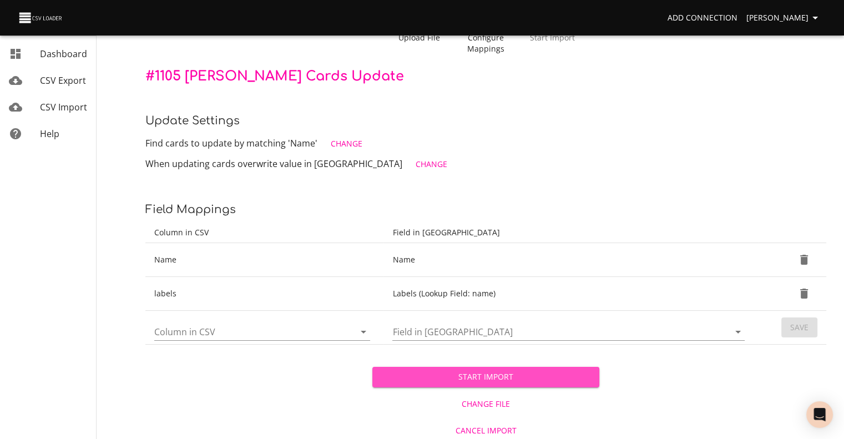
click at [509, 373] on span "Start Import" at bounding box center [485, 377] width 209 height 14
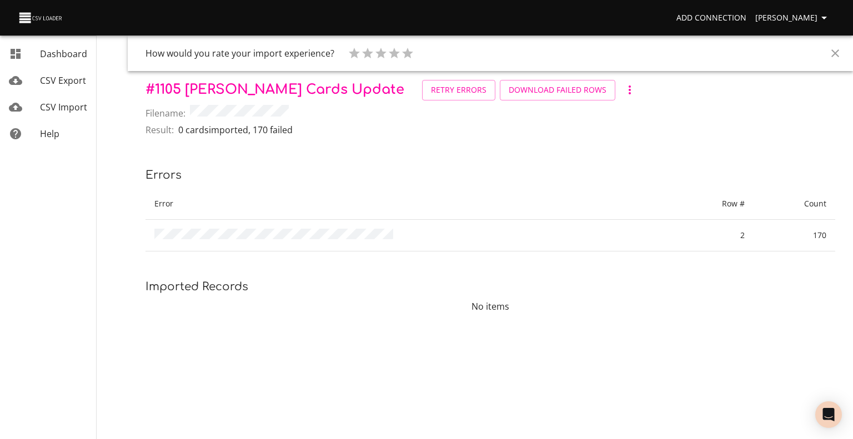
click at [66, 97] on link "CSV Import" at bounding box center [48, 107] width 96 height 27
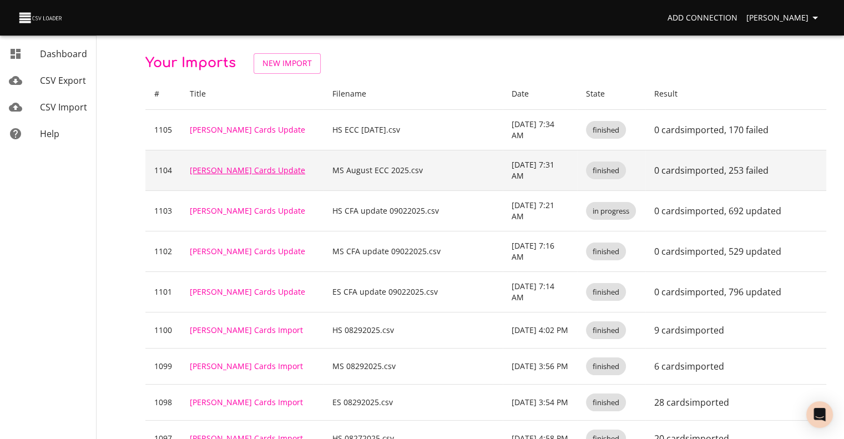
click at [233, 168] on link "[PERSON_NAME] Cards Update" at bounding box center [247, 170] width 115 height 11
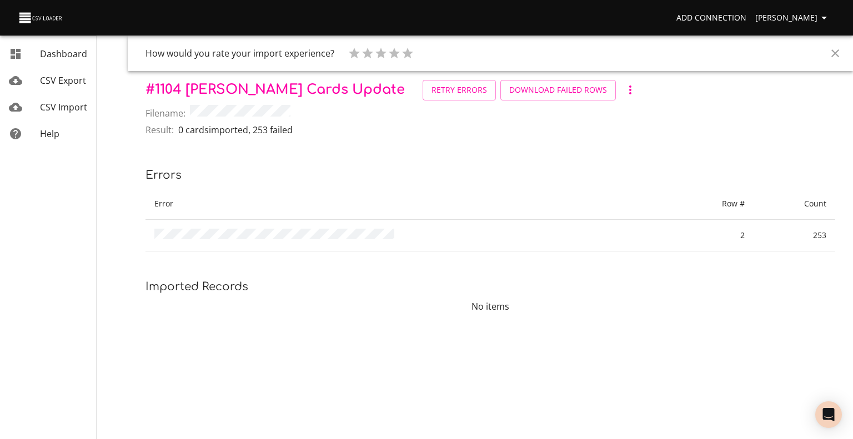
click at [29, 107] on div "mailbox folders" at bounding box center [24, 106] width 31 height 13
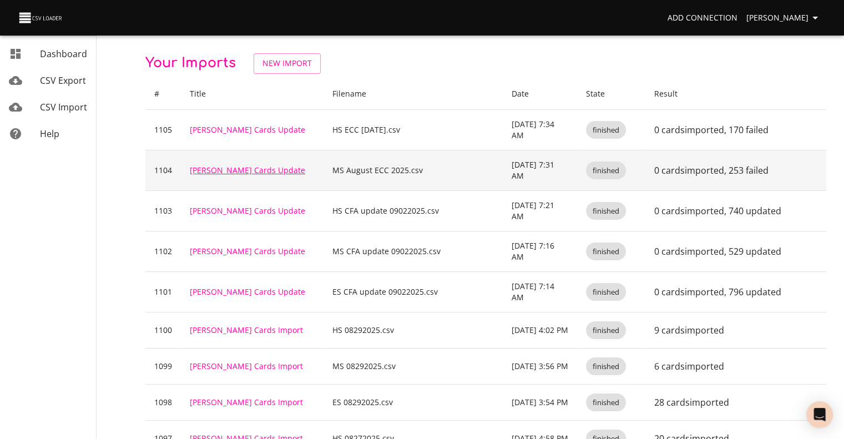
click at [230, 165] on link "[PERSON_NAME] Cards Update" at bounding box center [247, 170] width 115 height 11
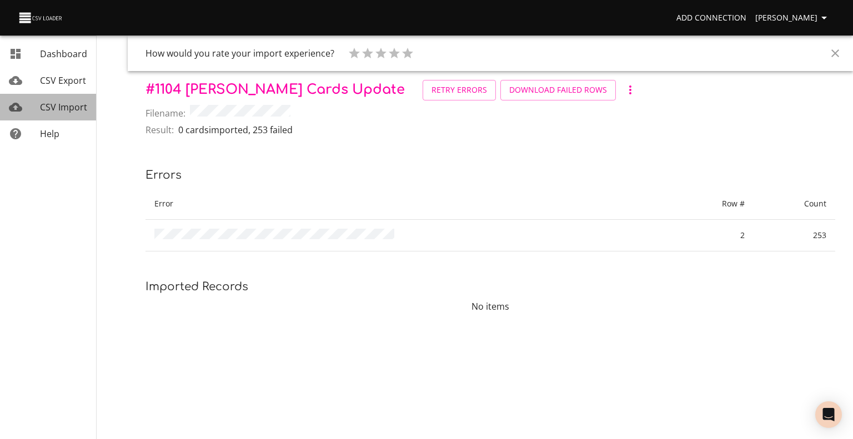
click at [71, 105] on span "CSV Import" at bounding box center [63, 107] width 47 height 12
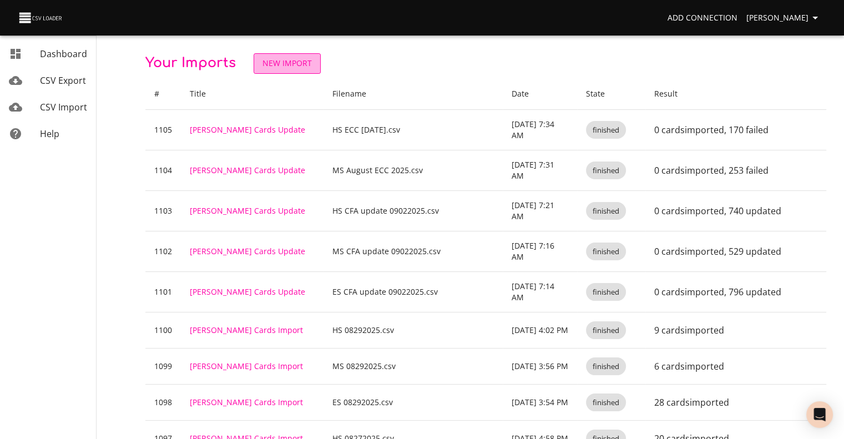
drag, startPoint x: 242, startPoint y: 163, endPoint x: 291, endPoint y: 62, distance: 112.5
click at [291, 62] on span "New Import" at bounding box center [287, 64] width 49 height 14
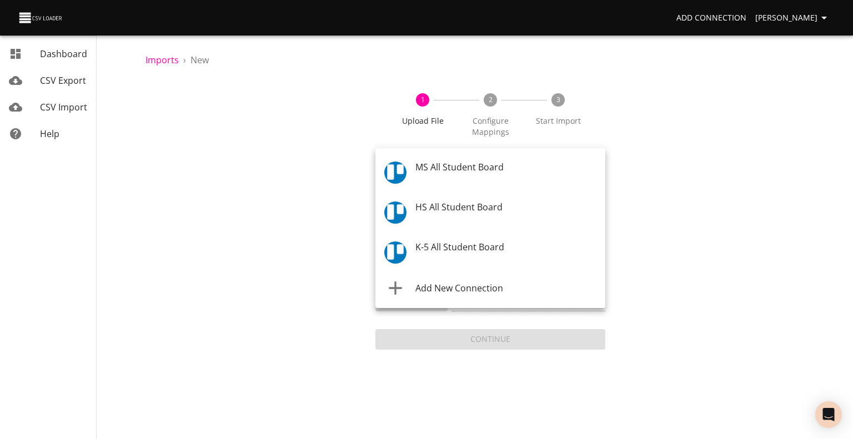
click at [469, 172] on body "Add Connection [PERSON_NAME] Dashboard CSV Export CSV Import Help Imports › New…" at bounding box center [426, 219] width 853 height 439
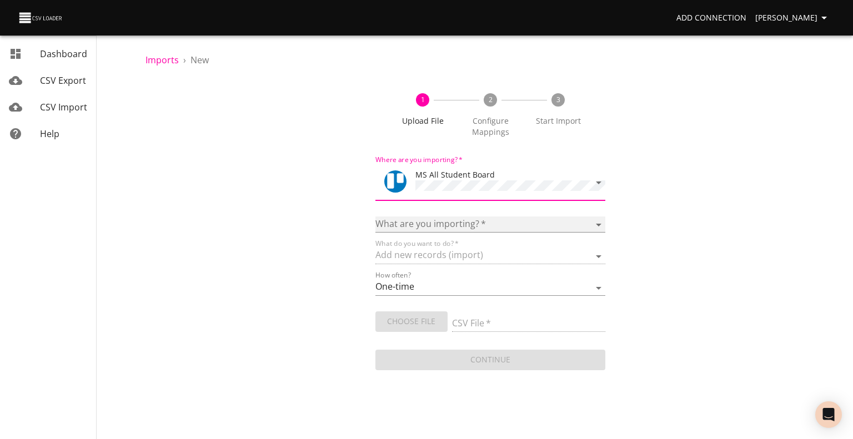
click at [447, 226] on select "Boards Cards Checkitems Checklists" at bounding box center [490, 225] width 230 height 16
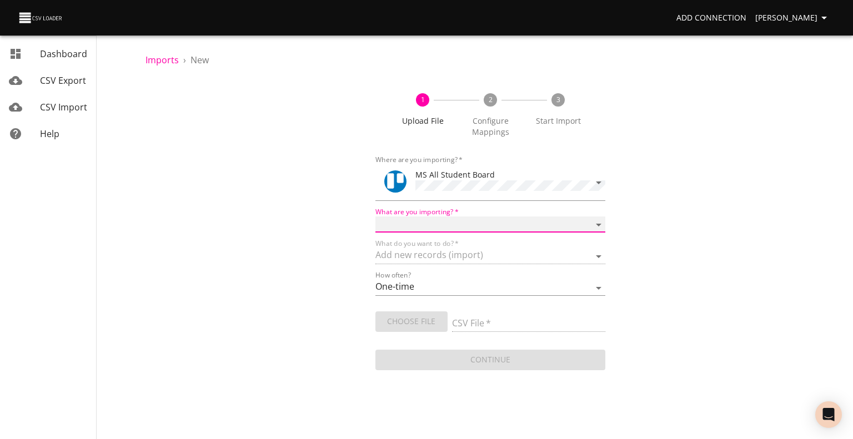
select select "cards"
click at [375, 217] on select "Boards Cards Checkitems Checklists" at bounding box center [490, 225] width 230 height 16
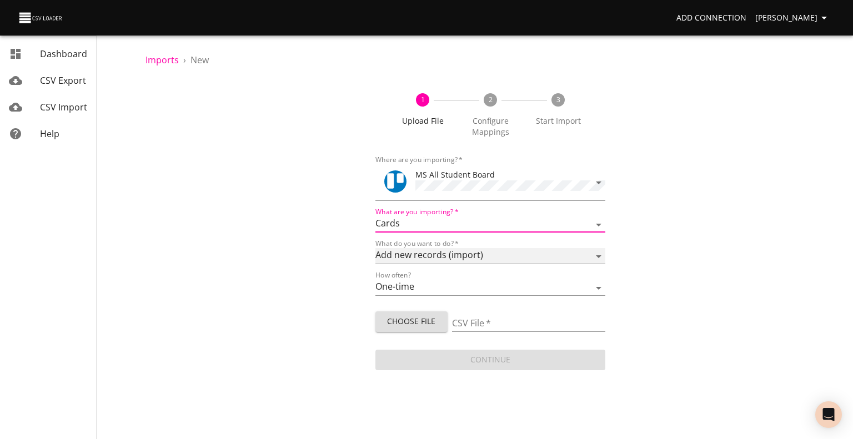
click at [441, 255] on select "Add new records (import) Update existing records (update) Add new and update ex…" at bounding box center [490, 256] width 230 height 16
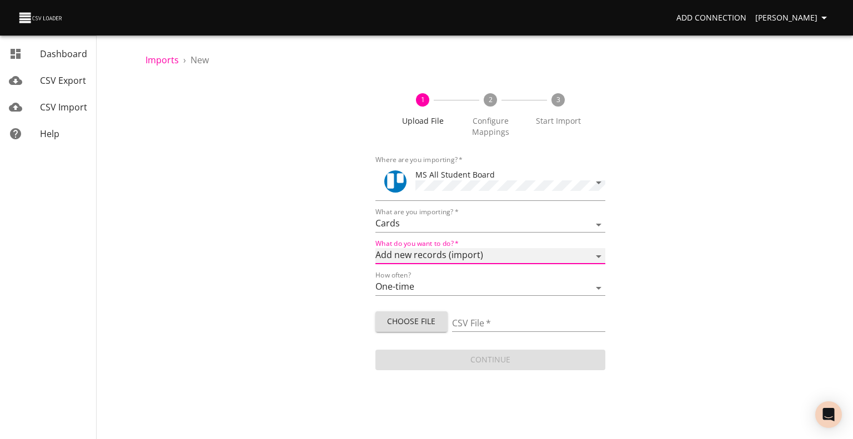
select select "update"
click at [375, 248] on select "Add new records (import) Update existing records (update) Add new and update ex…" at bounding box center [490, 256] width 230 height 16
click at [410, 317] on span "Choose File" at bounding box center [411, 322] width 54 height 14
type input "MS ECC August 2025 1.csv"
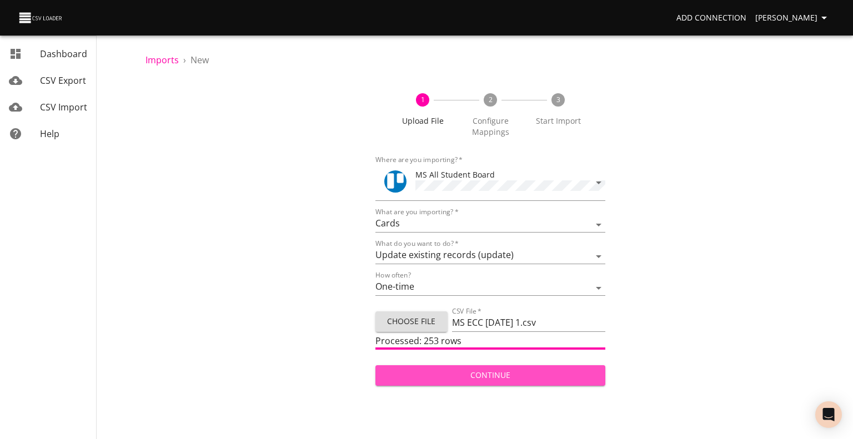
click at [471, 372] on span "Continue" at bounding box center [490, 376] width 212 height 14
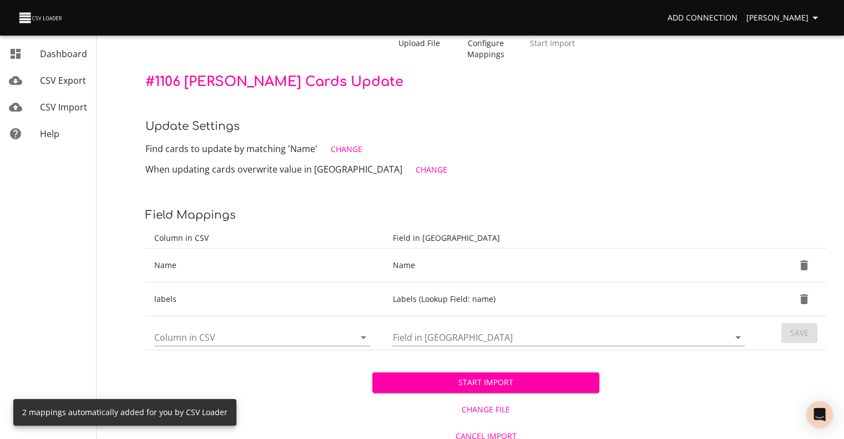
scroll to position [87, 0]
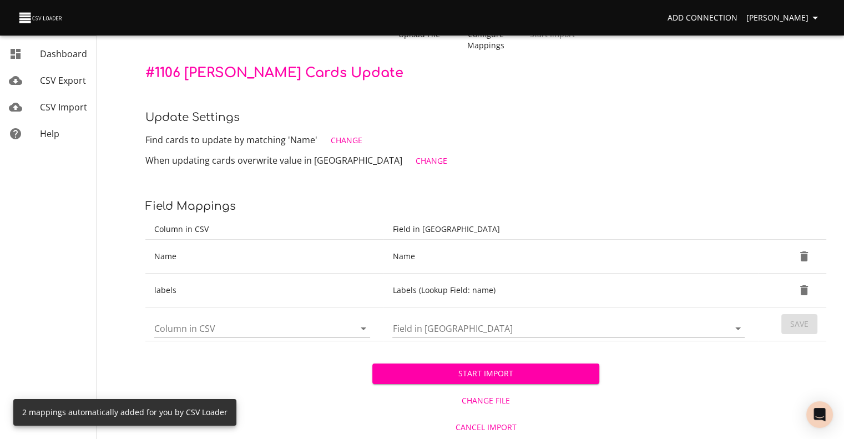
click at [422, 374] on span "Start Import" at bounding box center [485, 374] width 209 height 14
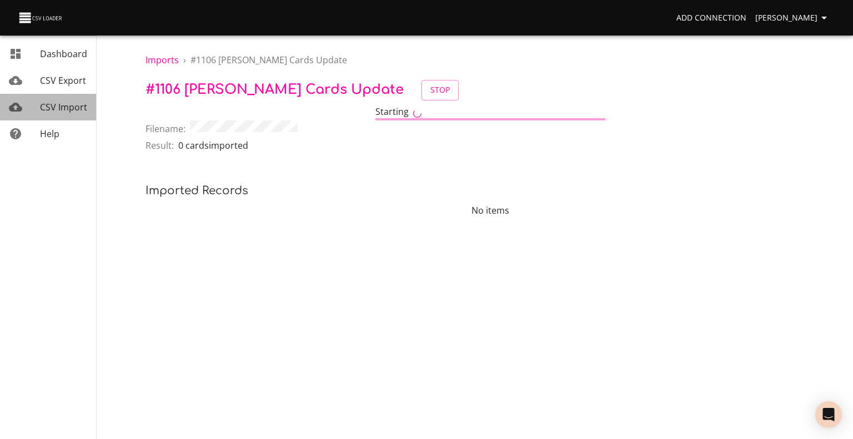
click at [69, 110] on span "CSV Import" at bounding box center [63, 107] width 47 height 12
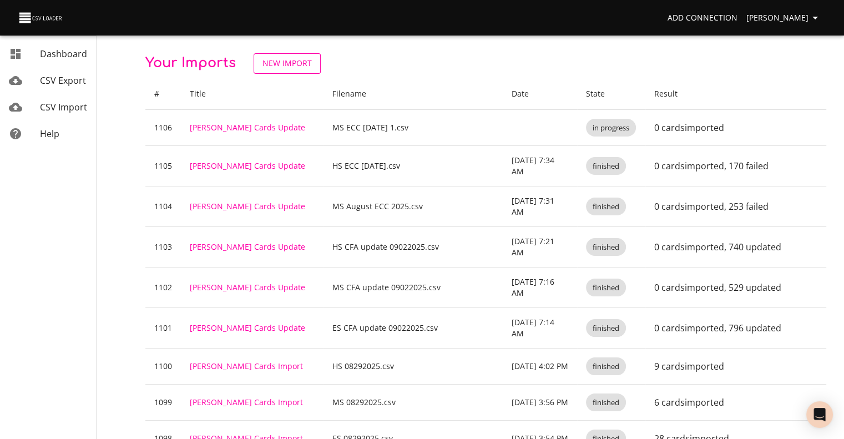
click at [263, 59] on span "New Import" at bounding box center [287, 64] width 49 height 14
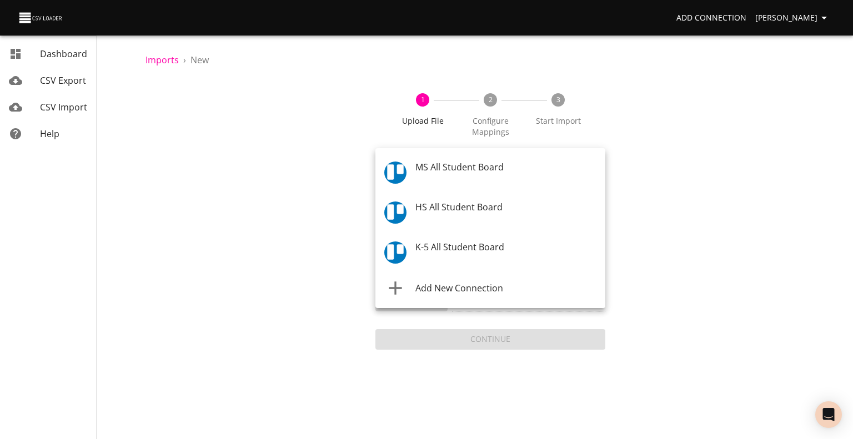
click at [443, 166] on body "Add Connection [PERSON_NAME] Dashboard CSV Export CSV Import Help Imports › New…" at bounding box center [426, 219] width 853 height 439
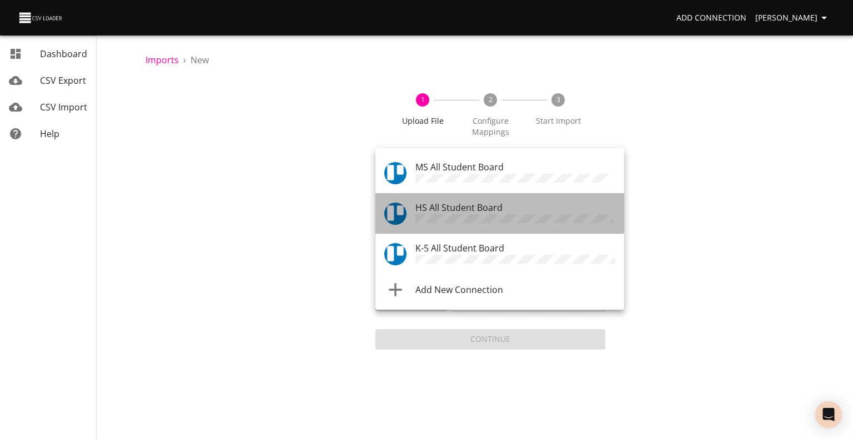
click at [444, 205] on span "HS All Student Board" at bounding box center [458, 208] width 87 height 12
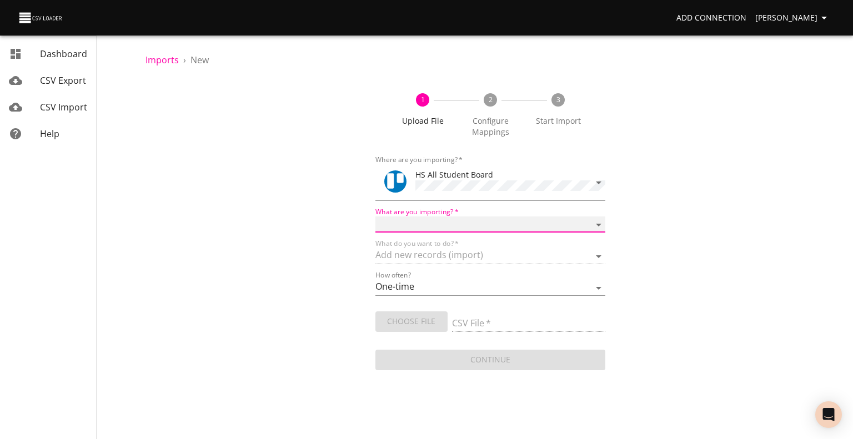
click at [440, 218] on select "Boards Cards Checkitems Checklists" at bounding box center [490, 225] width 230 height 16
select select "cards"
click at [375, 217] on select "Boards Cards Checkitems Checklists" at bounding box center [490, 225] width 230 height 16
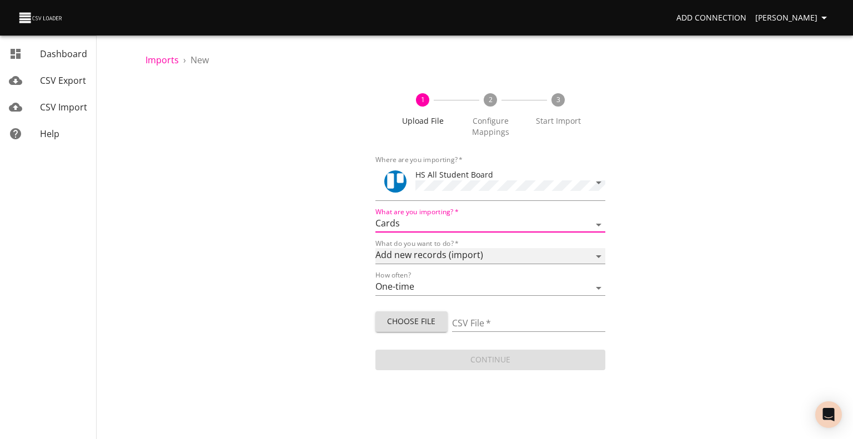
click at [436, 256] on select "Add new records (import) Update existing records (update) Add new and update ex…" at bounding box center [490, 256] width 230 height 16
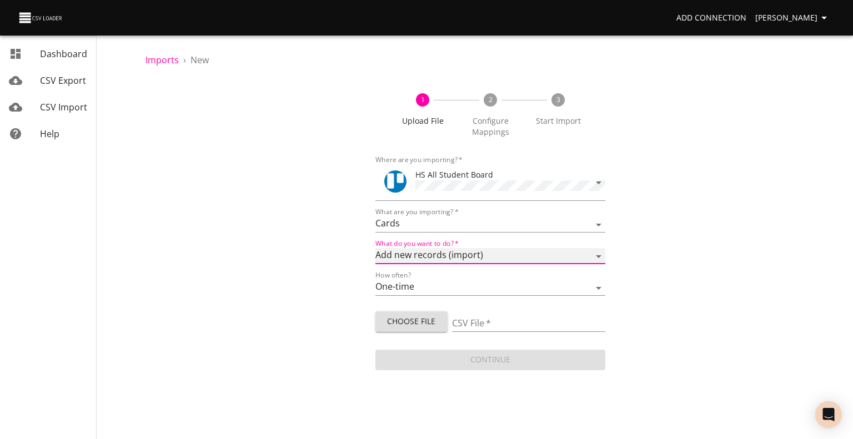
select select "update"
click at [375, 248] on select "Add new records (import) Update existing records (update) Add new and update ex…" at bounding box center [490, 256] width 230 height 16
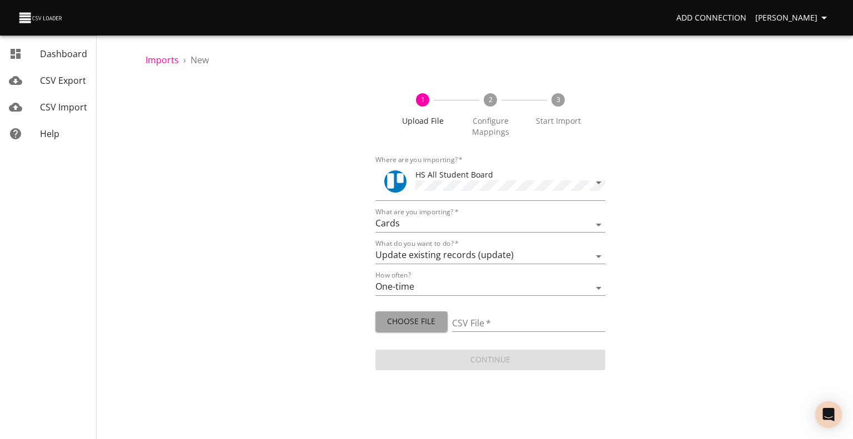
click at [404, 326] on span "Choose File" at bounding box center [411, 322] width 54 height 14
type input "HS ECC August 2025 1.csv"
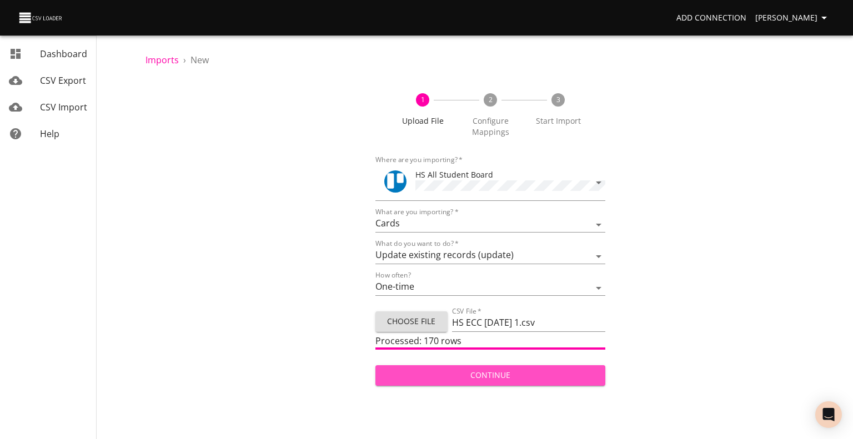
click at [500, 370] on span "Continue" at bounding box center [490, 376] width 212 height 14
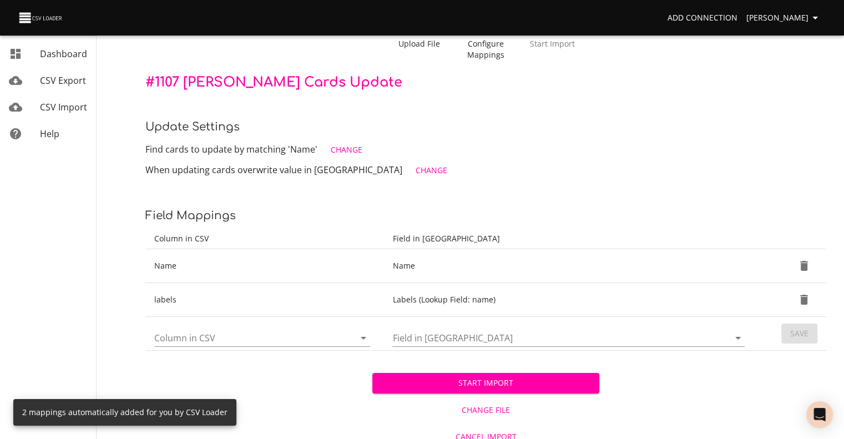
scroll to position [78, 0]
click at [463, 379] on span "Start Import" at bounding box center [485, 383] width 209 height 14
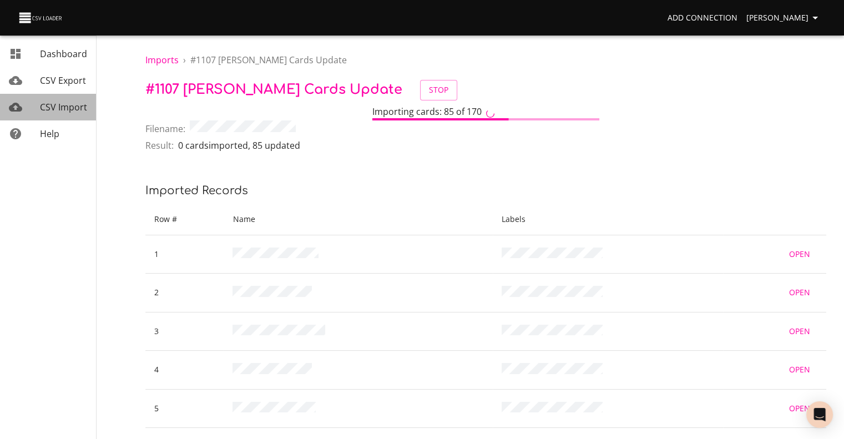
click at [61, 111] on span "CSV Import" at bounding box center [63, 107] width 47 height 12
